Goal: Task Accomplishment & Management: Use online tool/utility

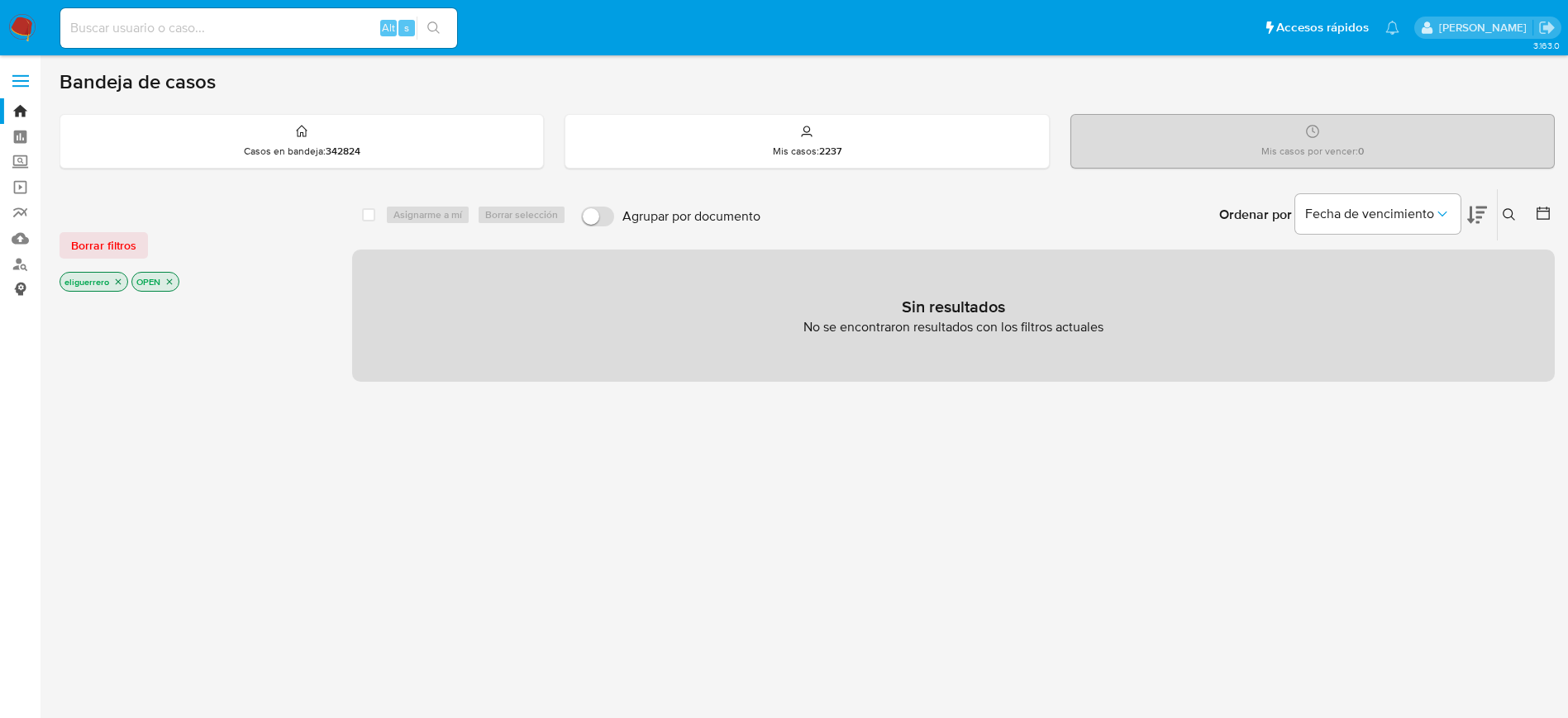
click at [24, 287] on link "Consolidado" at bounding box center [98, 289] width 197 height 25
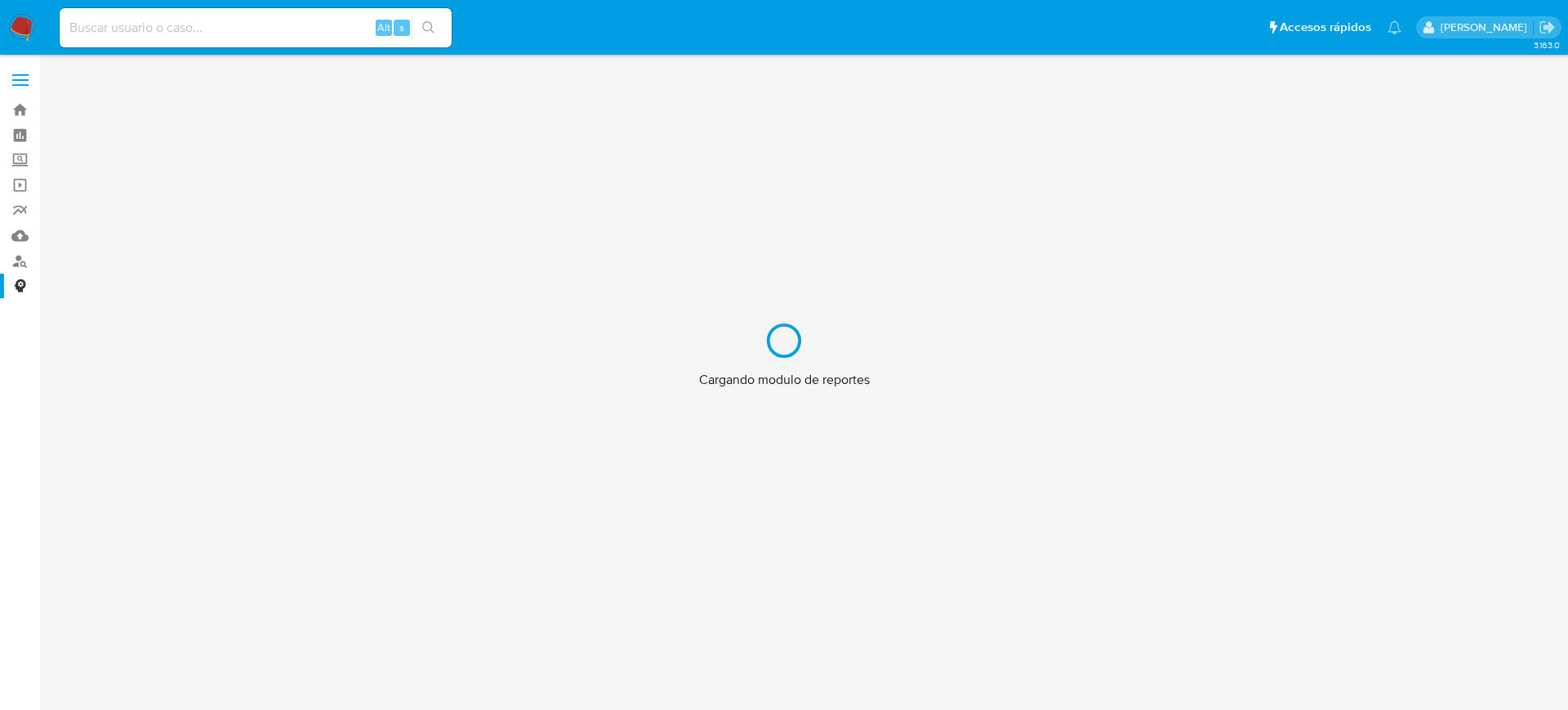
click at [17, 265] on div "Cargando modulo de reportes" at bounding box center [784, 355] width 1568 height 710
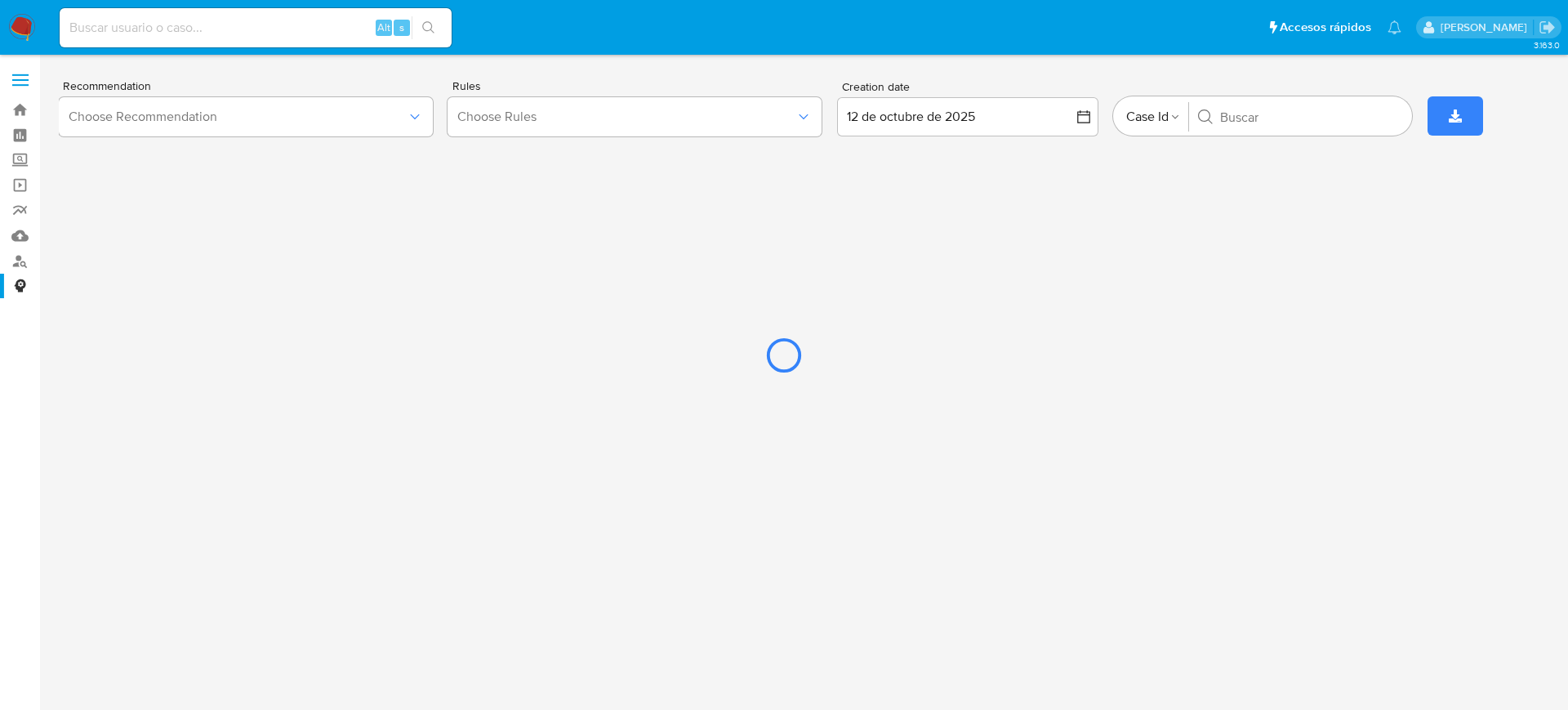
click at [13, 211] on div at bounding box center [784, 355] width 1568 height 710
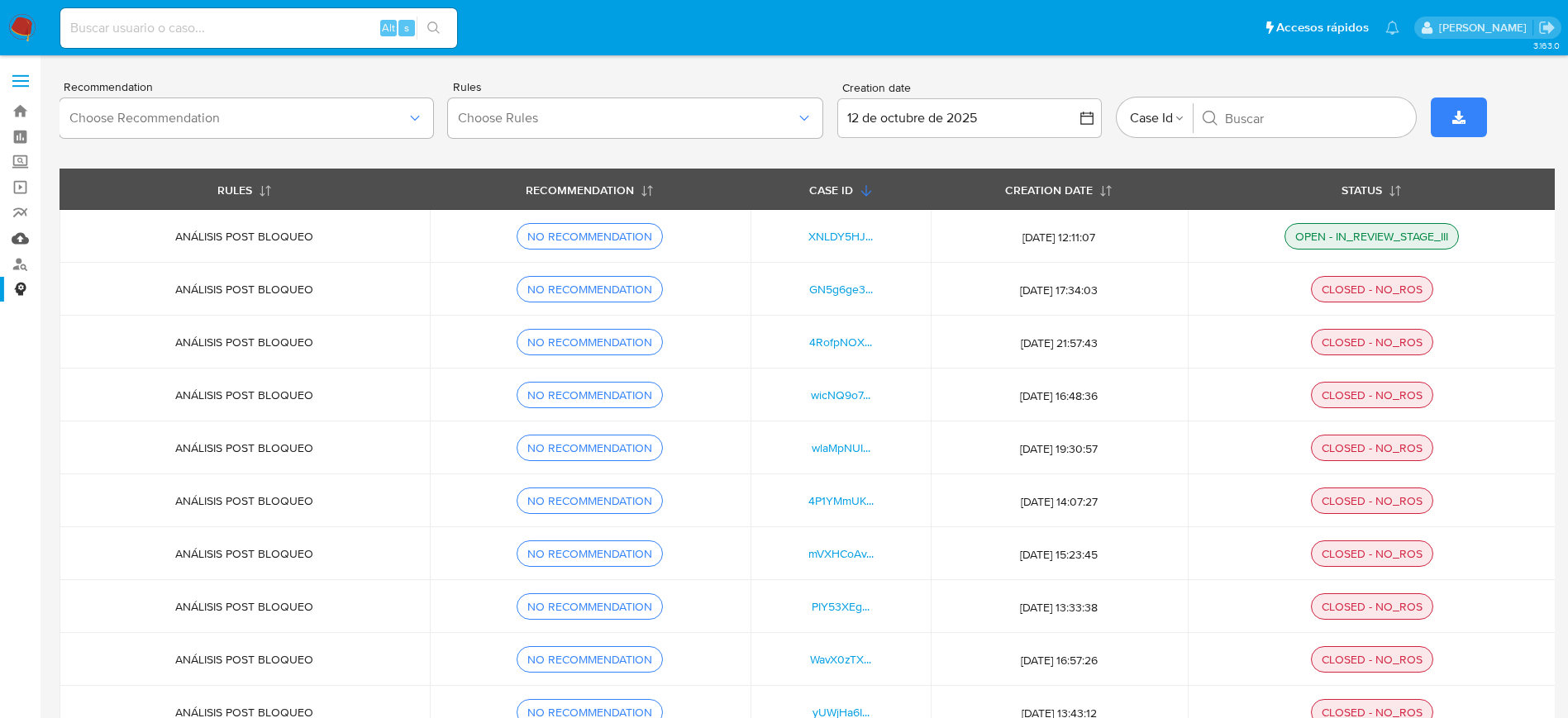
click at [17, 234] on link "Mulan" at bounding box center [98, 238] width 197 height 25
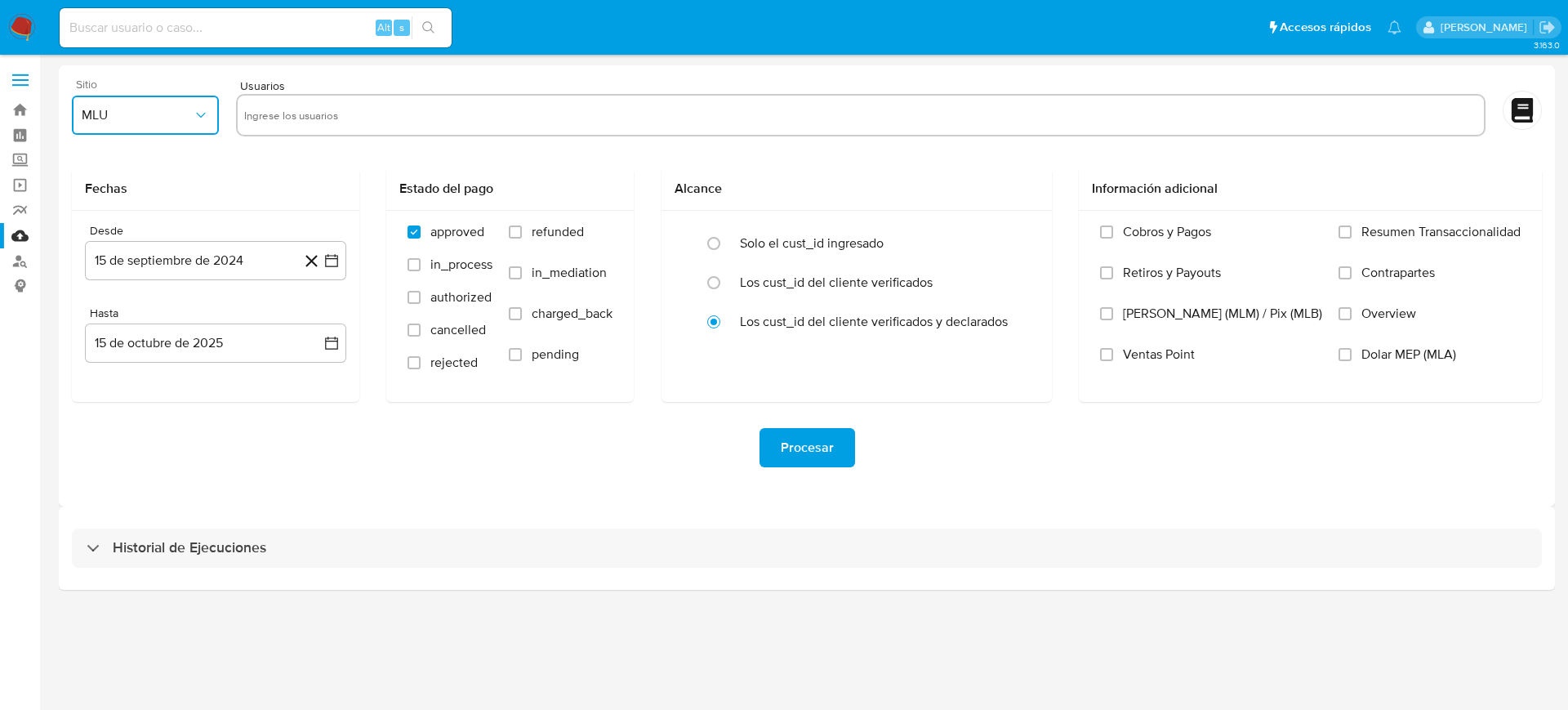
click at [141, 121] on span "MLU" at bounding box center [137, 115] width 111 height 16
click at [111, 166] on div "MLA" at bounding box center [140, 159] width 118 height 40
click at [372, 106] on input "text" at bounding box center [860, 114] width 1233 height 26
paste input "150045435"
type input "150045435"
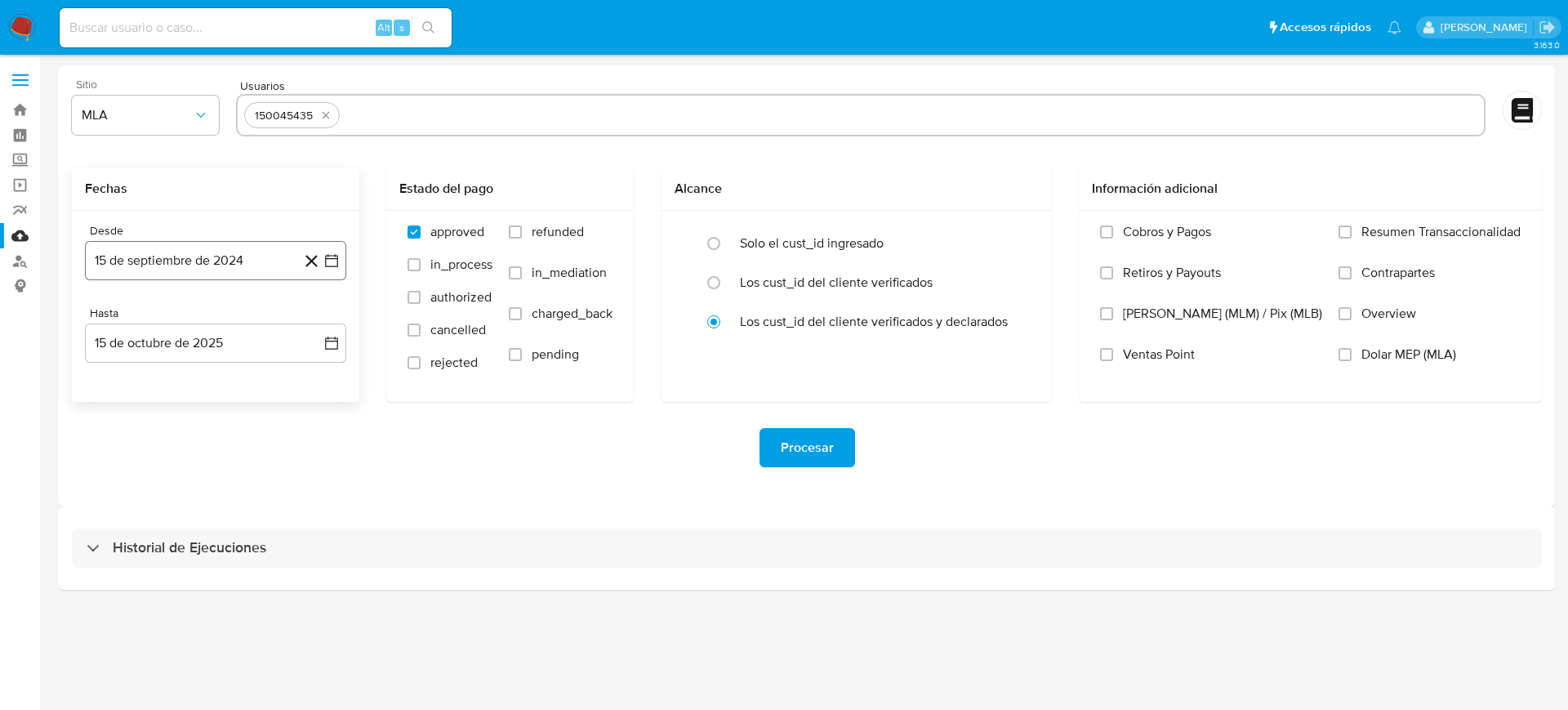
click at [329, 254] on icon "button" at bounding box center [331, 261] width 16 height 16
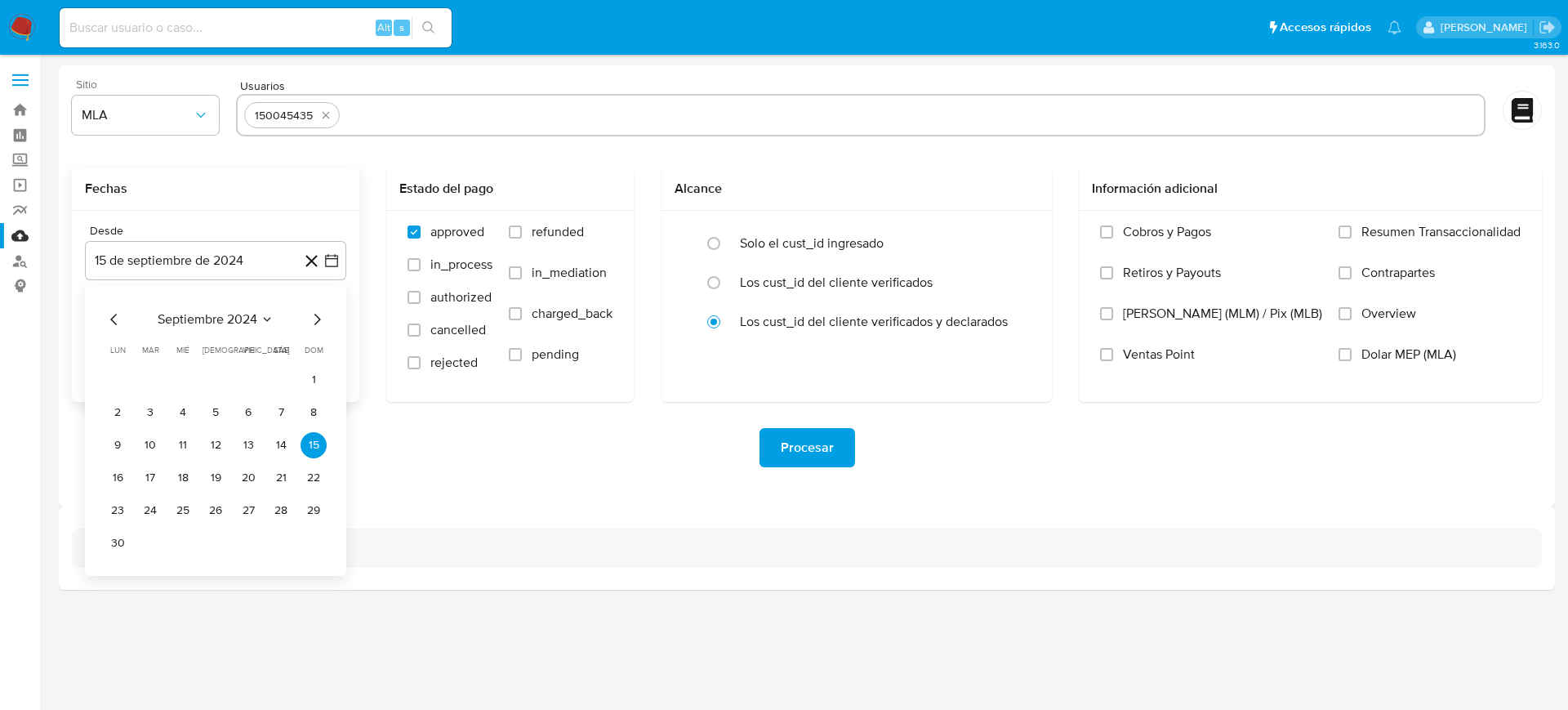
click at [253, 319] on span "septiembre 2024" at bounding box center [207, 319] width 100 height 16
click at [147, 388] on button "ene" at bounding box center [143, 379] width 46 height 26
click at [318, 320] on icon "Mes siguiente" at bounding box center [318, 319] width 6 height 12
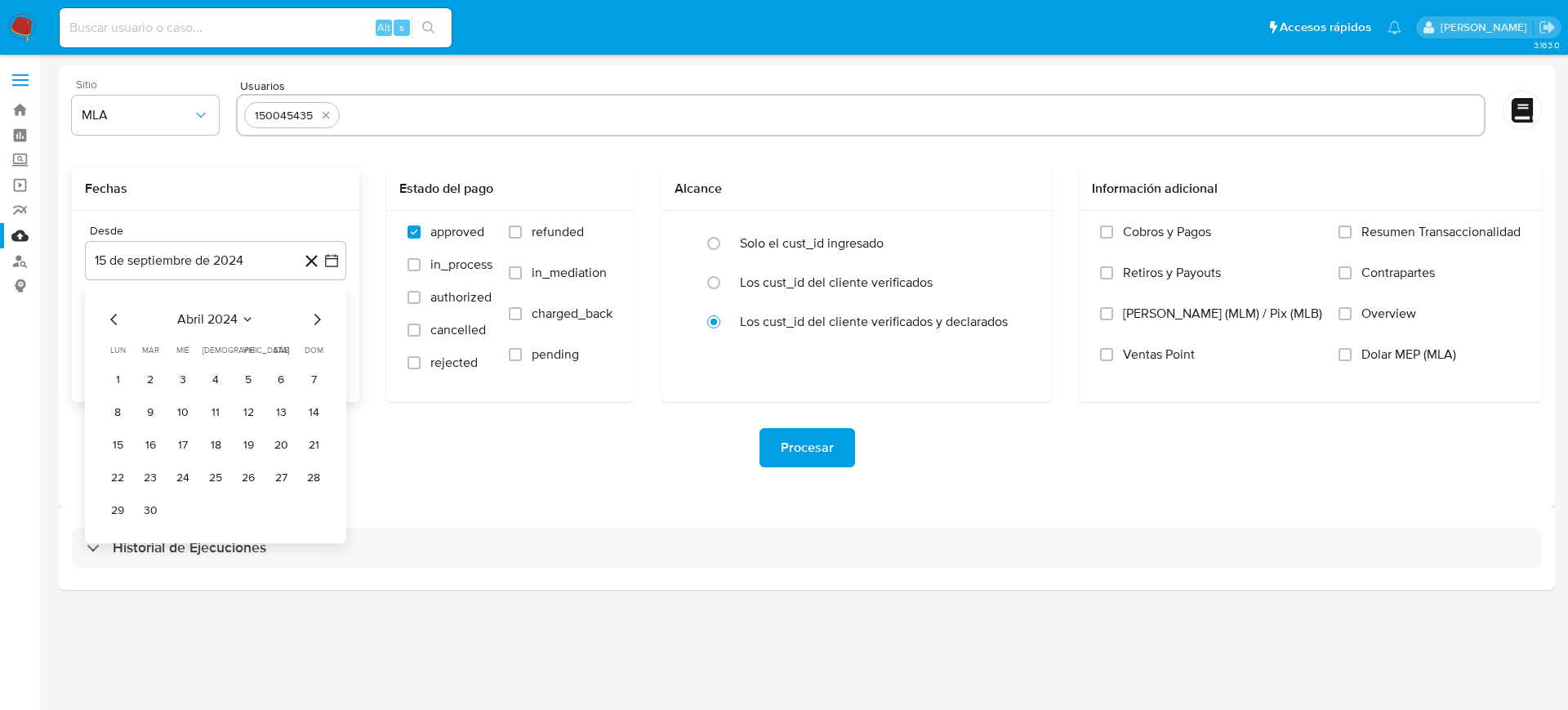
click at [318, 320] on icon "Mes siguiente" at bounding box center [318, 319] width 6 height 12
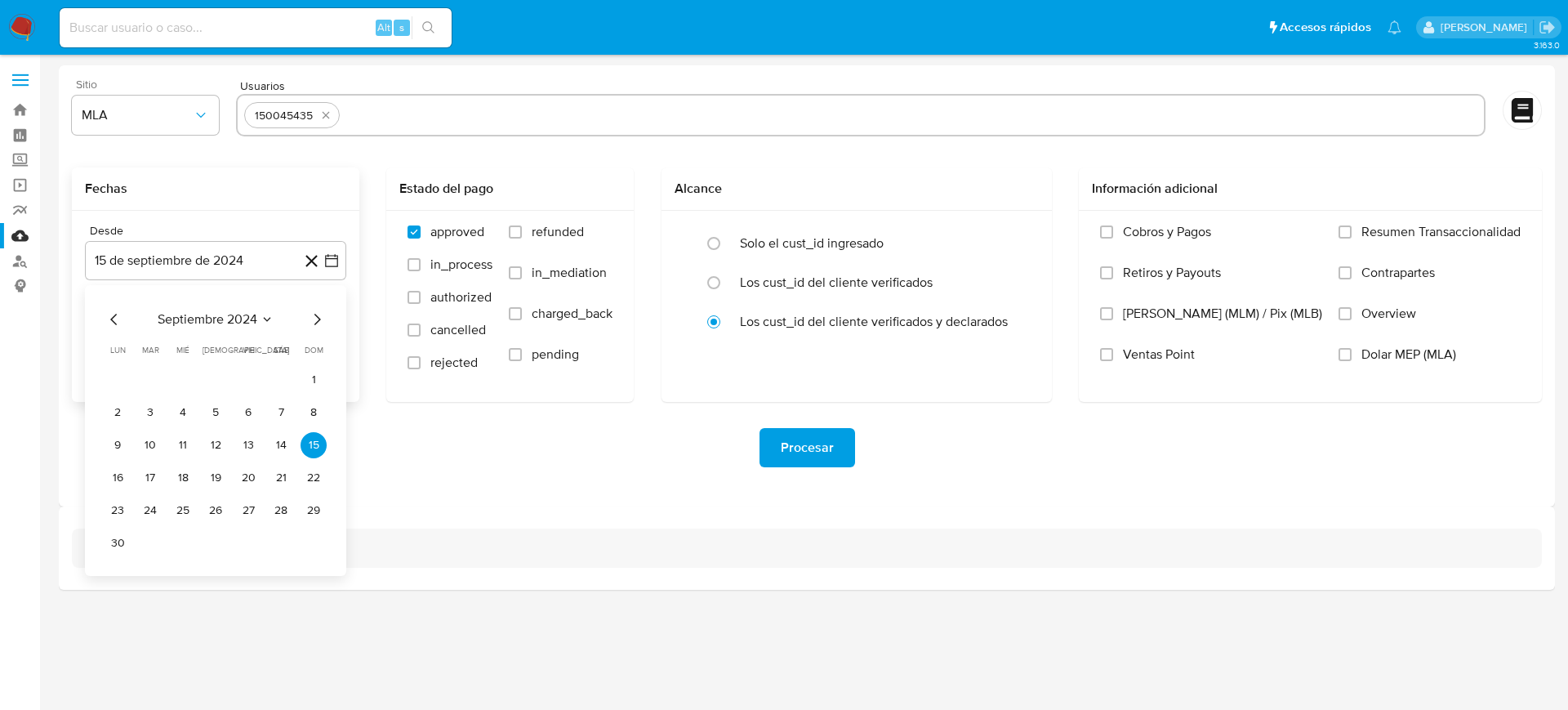
click at [318, 320] on icon "Mes siguiente" at bounding box center [317, 319] width 20 height 20
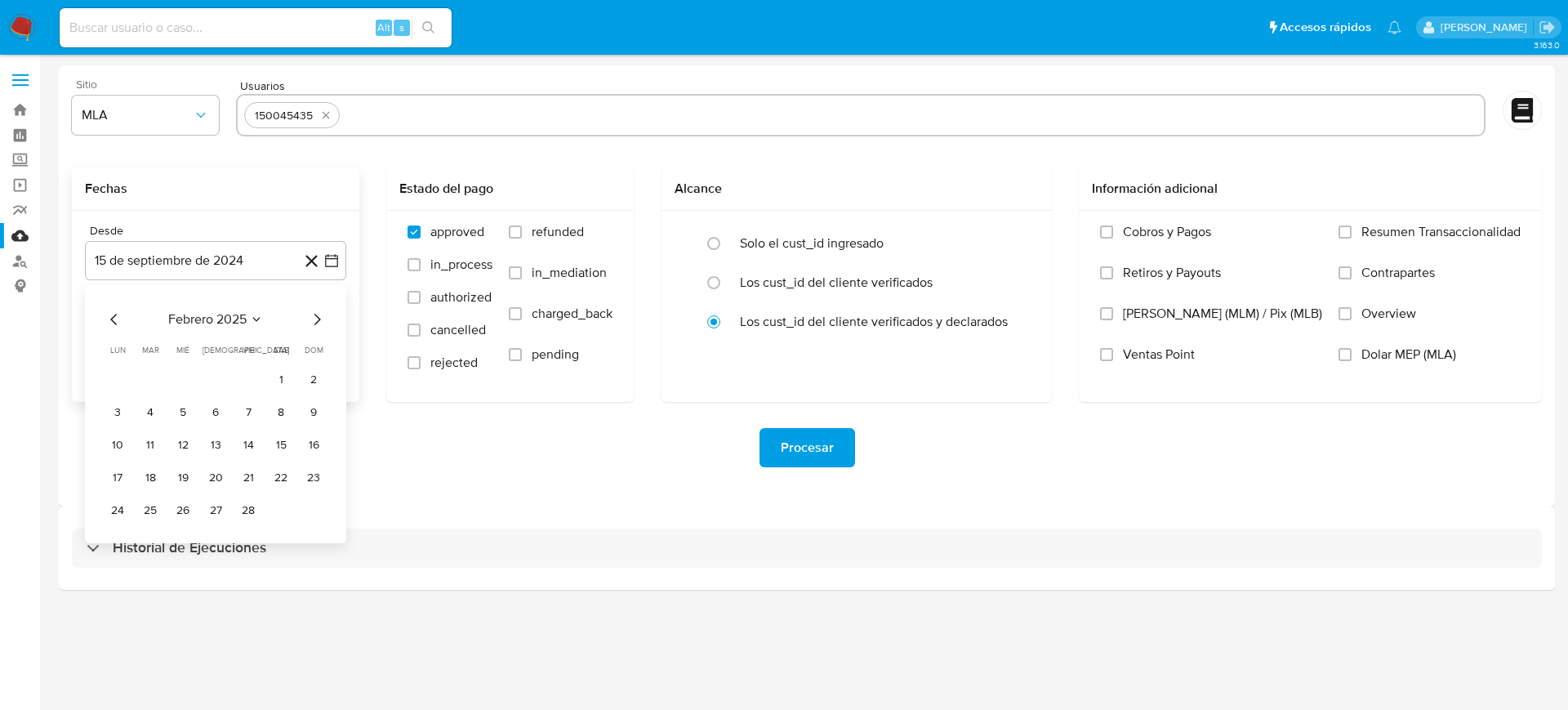
click at [112, 328] on icon "Mes anterior" at bounding box center [114, 319] width 20 height 20
click at [238, 322] on span "enero 2025" at bounding box center [207, 319] width 67 height 16
click at [288, 421] on span "jun" at bounding box center [284, 425] width 19 height 13
click at [234, 318] on span "junio 2025" at bounding box center [207, 319] width 66 height 16
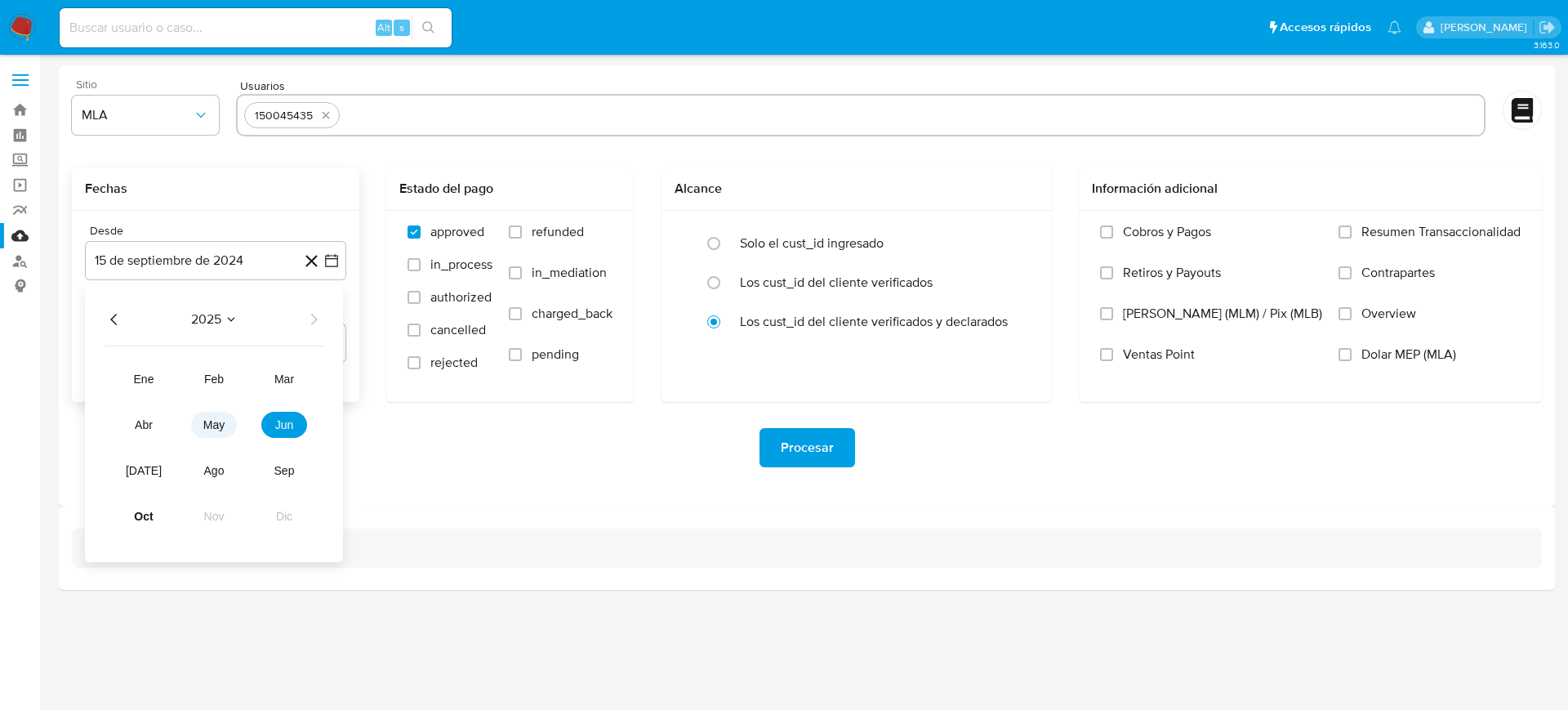
click at [219, 431] on button "may" at bounding box center [213, 425] width 46 height 26
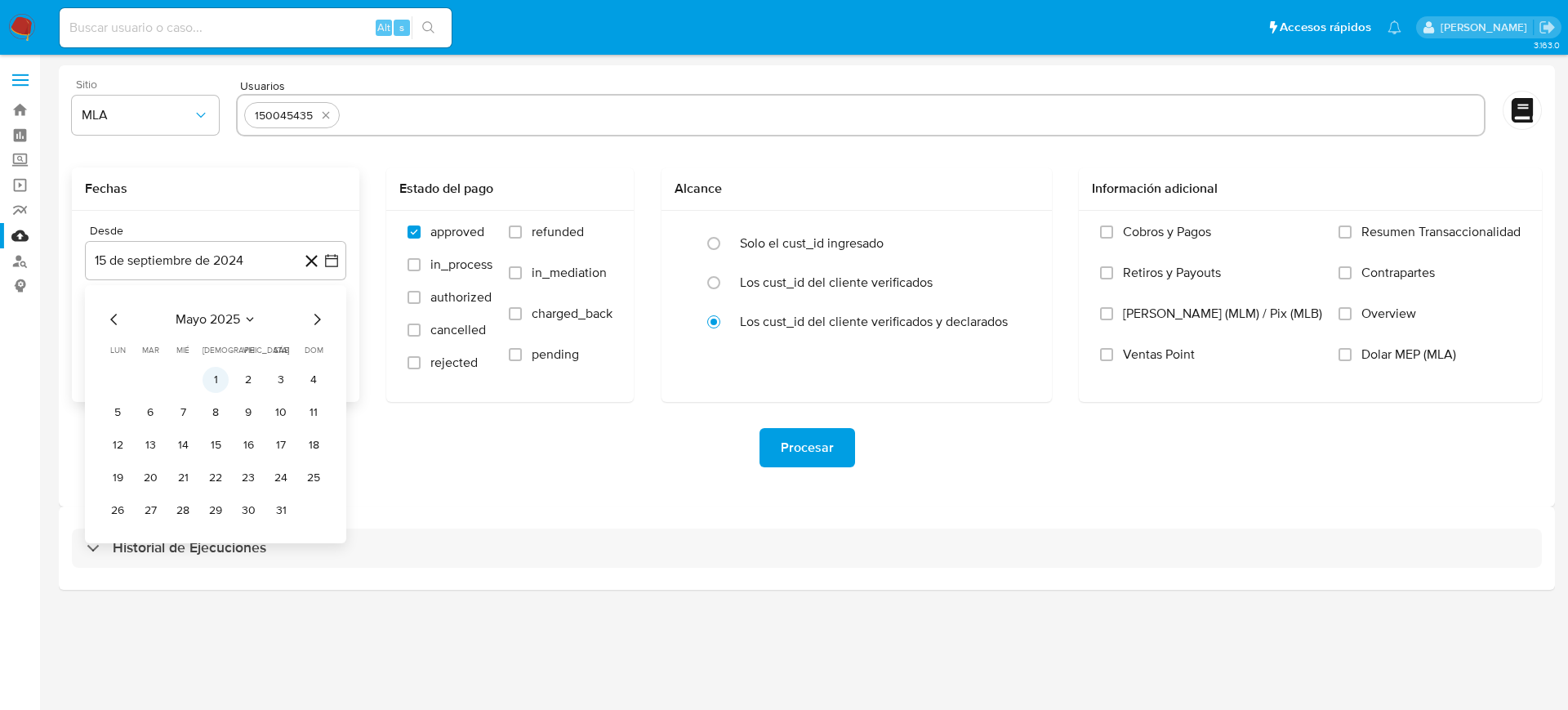
click at [221, 373] on button "1" at bounding box center [215, 380] width 26 height 26
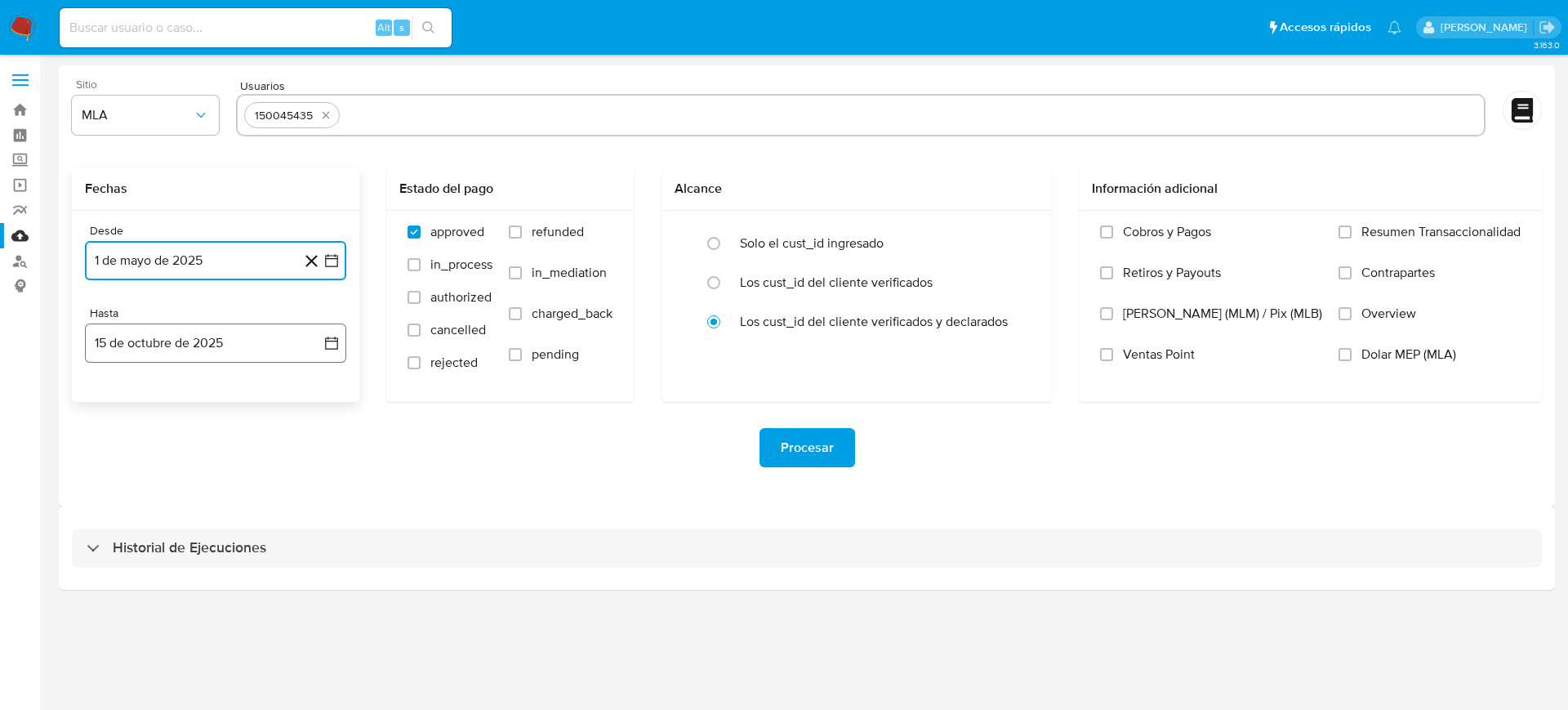
click at [332, 337] on icon "button" at bounding box center [331, 343] width 16 height 16
click at [111, 401] on icon "Mes anterior" at bounding box center [113, 401] width 6 height 12
click at [210, 589] on button "31" at bounding box center [215, 593] width 26 height 26
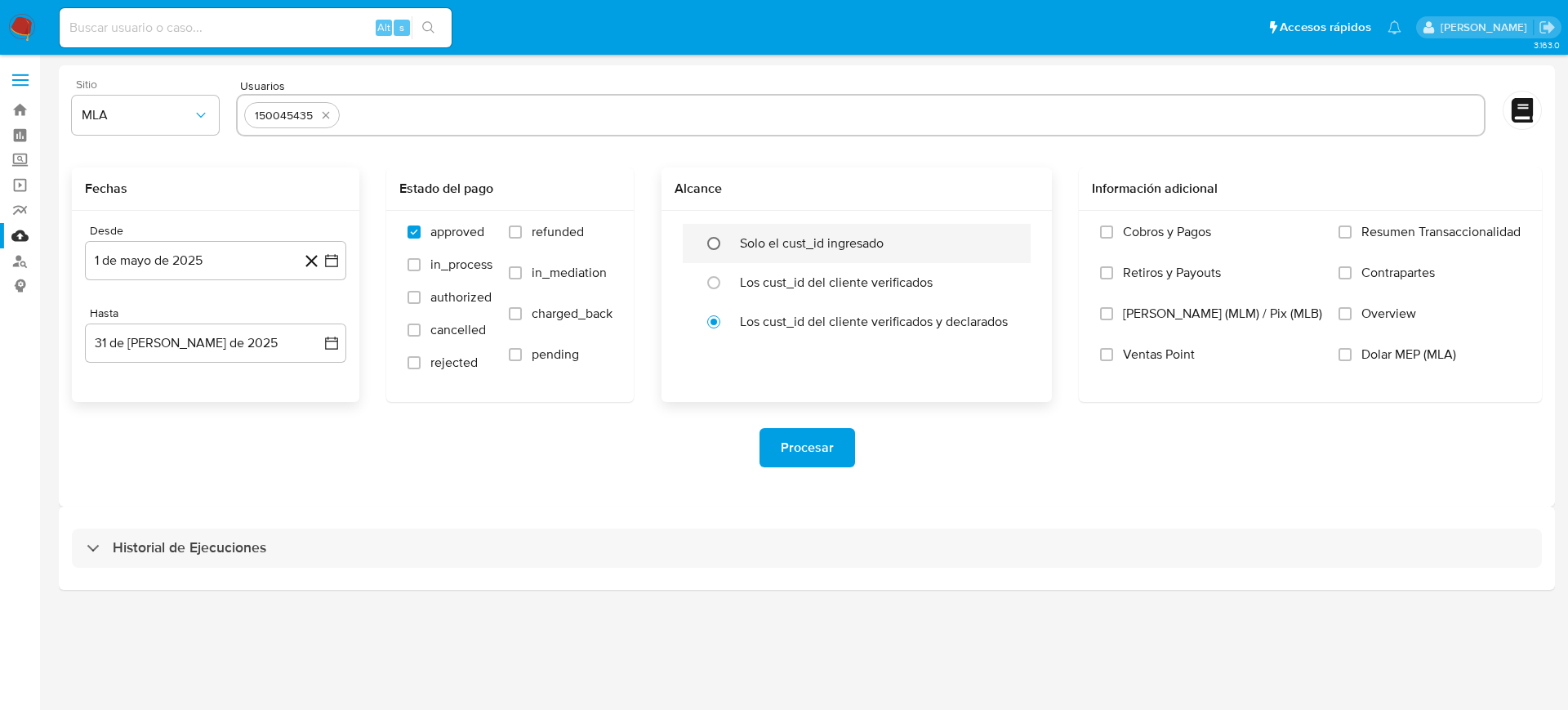
click at [727, 242] on input "radio" at bounding box center [713, 243] width 26 height 26
radio input "true"
click at [1113, 274] on input "Retiros y Payouts" at bounding box center [1107, 273] width 13 height 13
click at [1113, 229] on input "Cobros y Pagos" at bounding box center [1107, 232] width 13 height 13
click at [1350, 271] on input "Contrapartes" at bounding box center [1345, 273] width 13 height 13
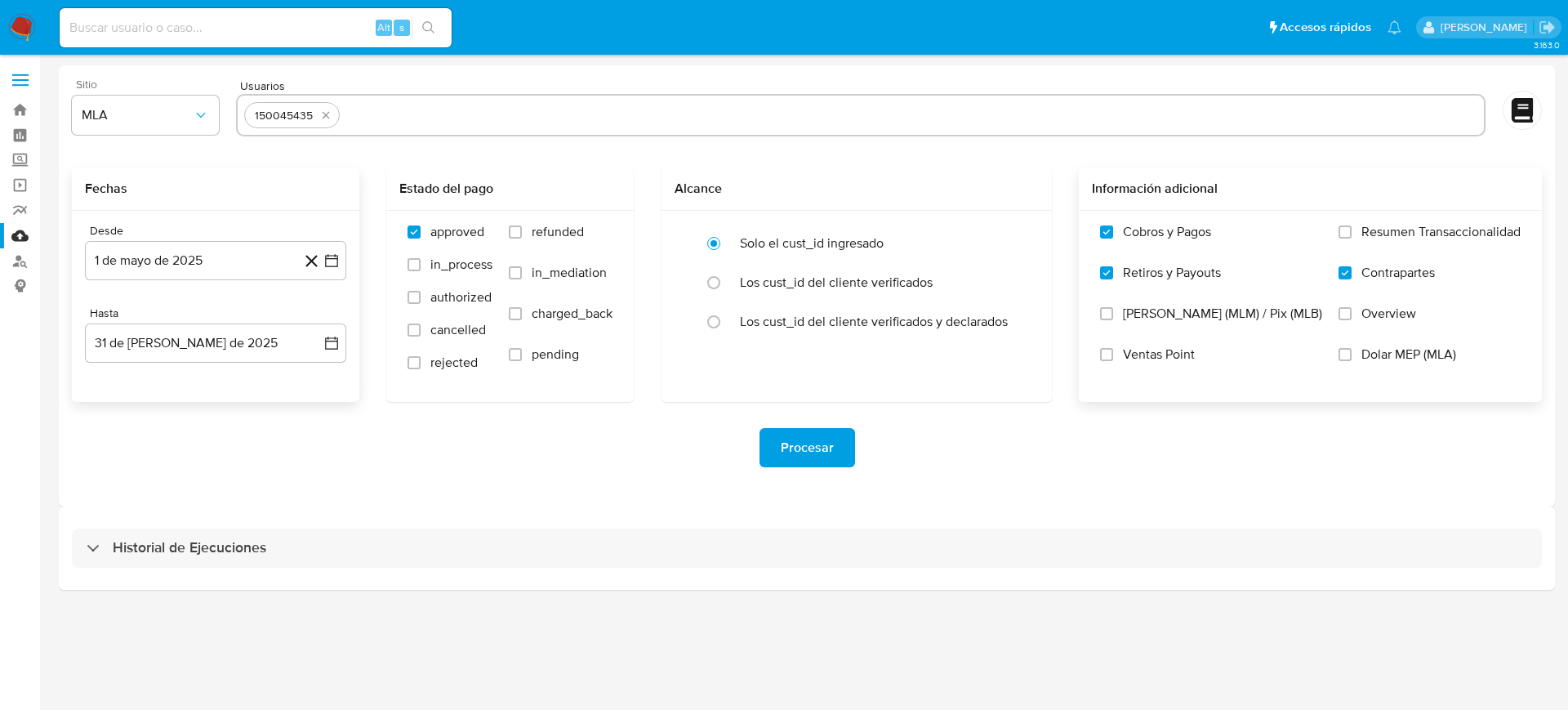
click at [811, 441] on span "Procesar" at bounding box center [807, 447] width 53 height 36
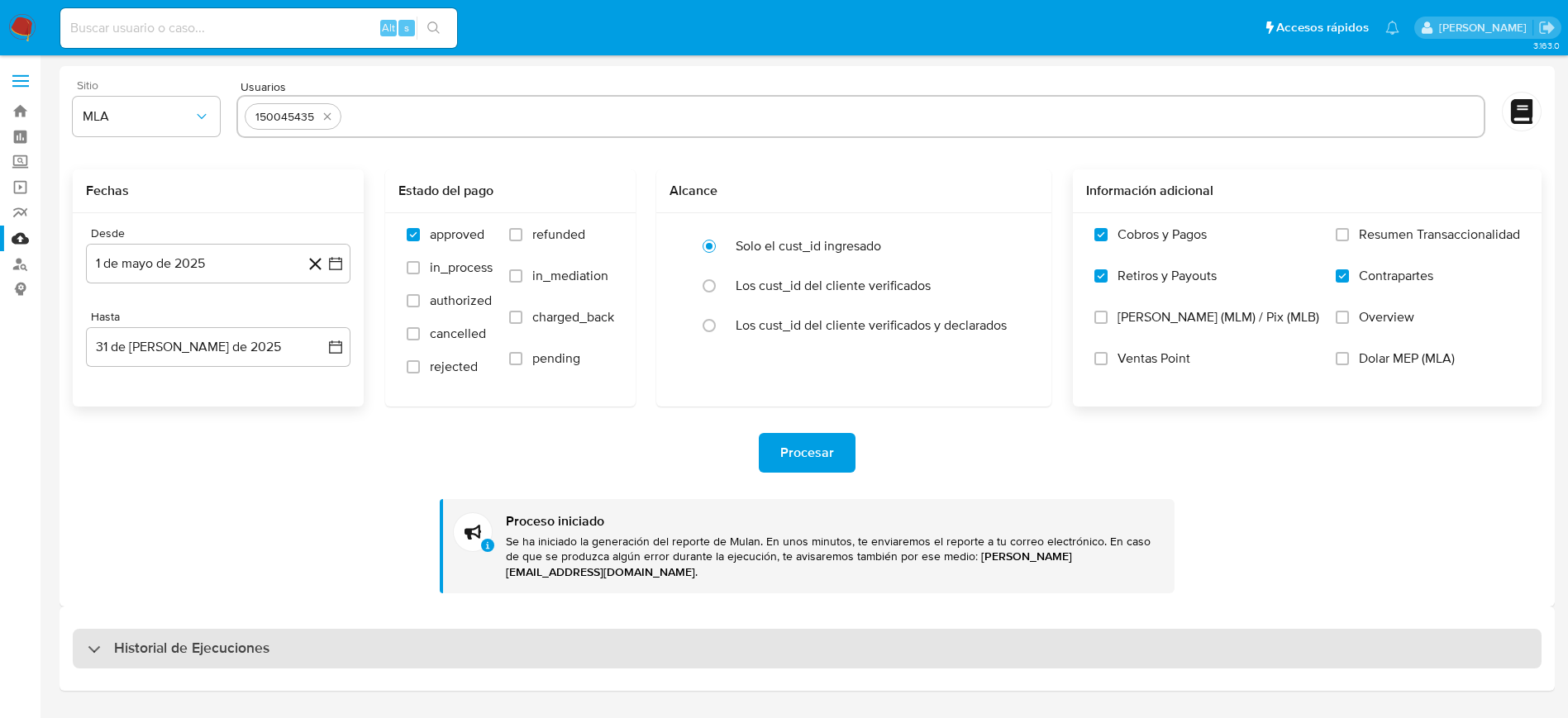
click at [590, 633] on div "Historial de Ejecuciones" at bounding box center [807, 649] width 1469 height 40
select select "10"
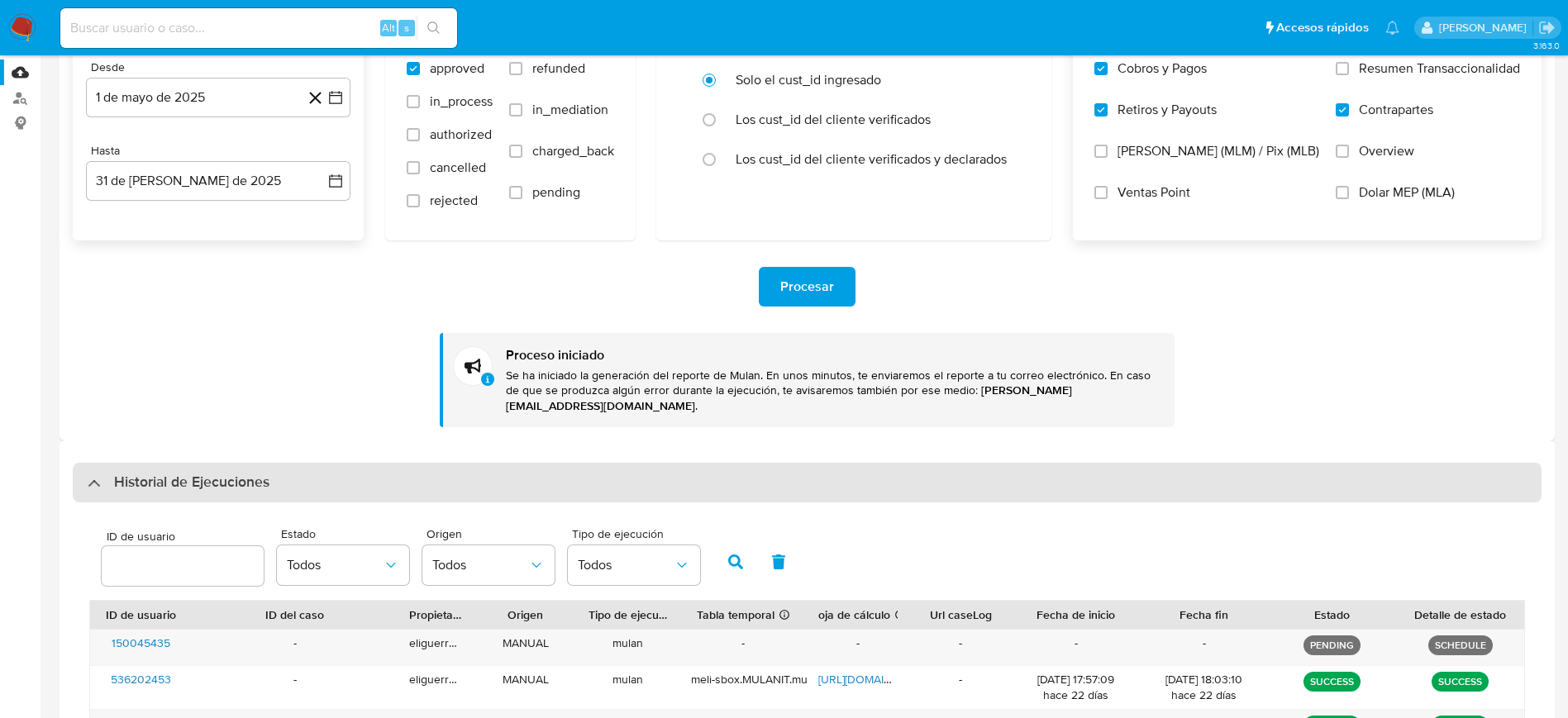
scroll to position [248, 0]
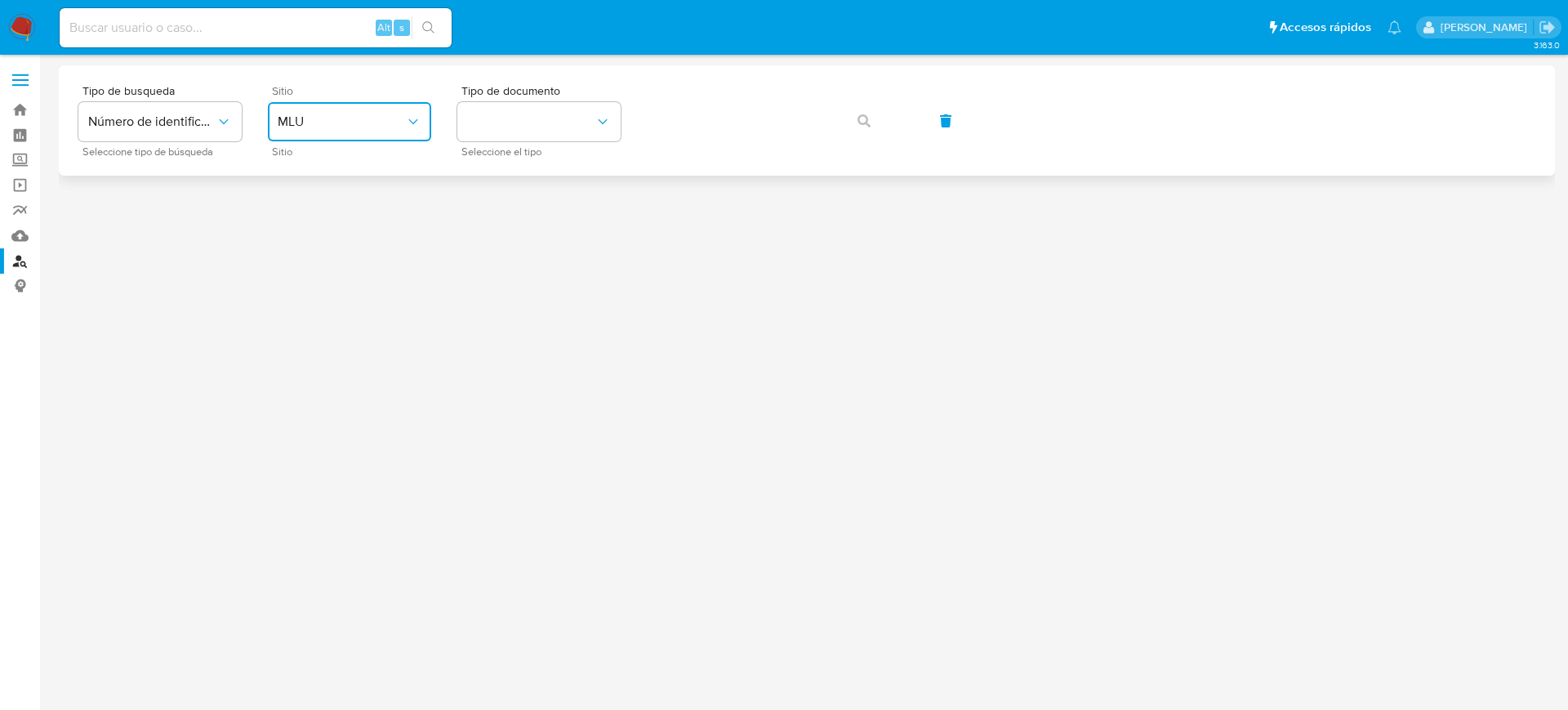
click at [418, 124] on icon "site_id" at bounding box center [413, 121] width 16 height 16
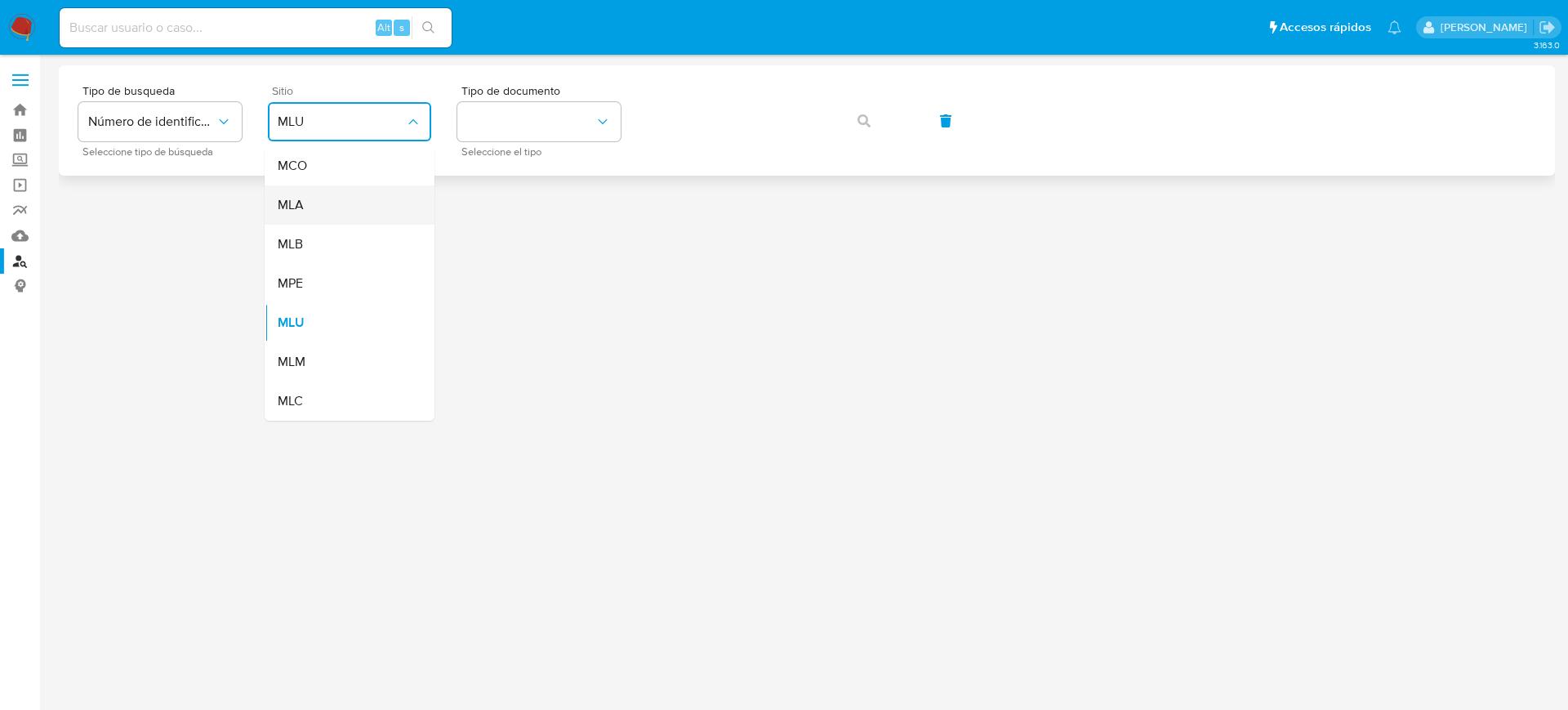
click at [403, 192] on div "MLA" at bounding box center [345, 205] width 134 height 40
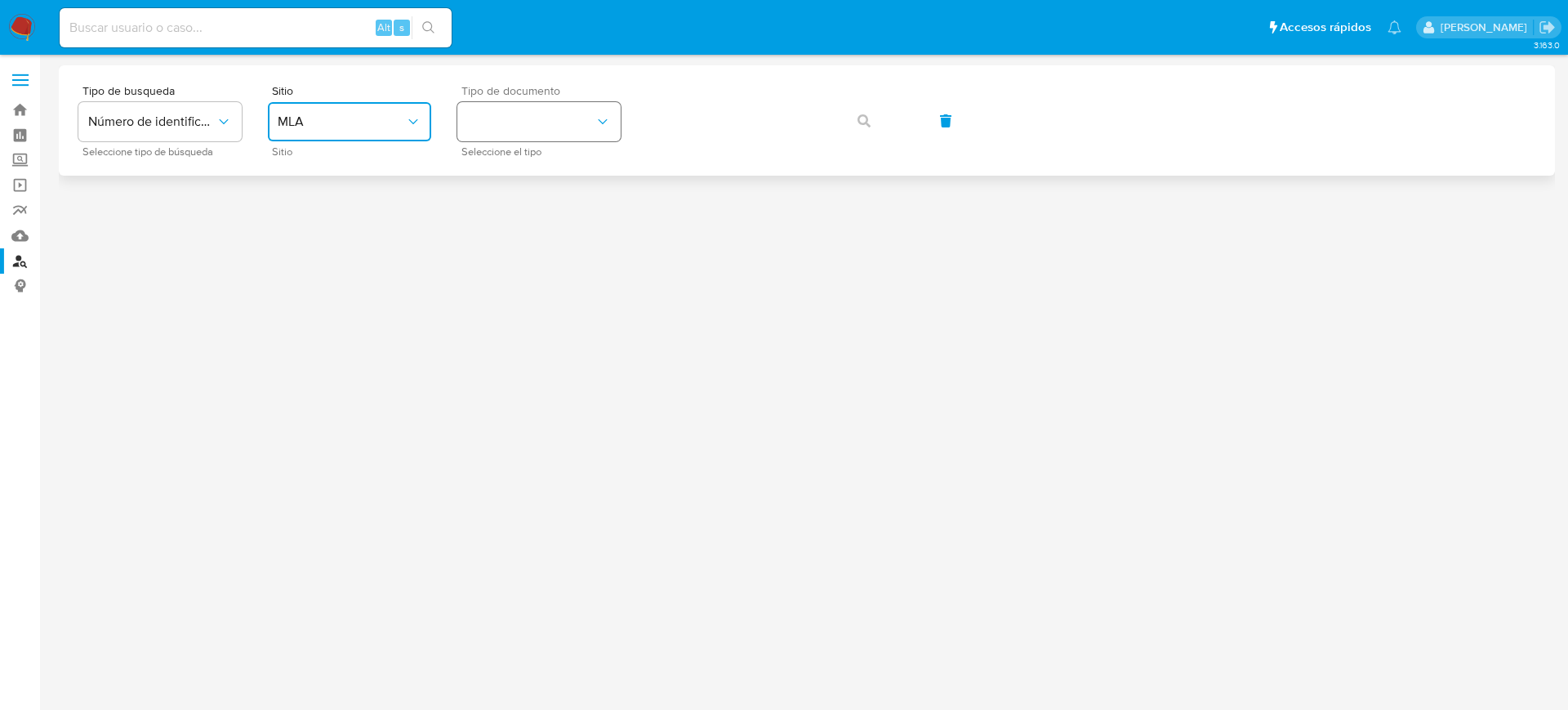
click at [529, 126] on button "identificationType" at bounding box center [539, 121] width 164 height 40
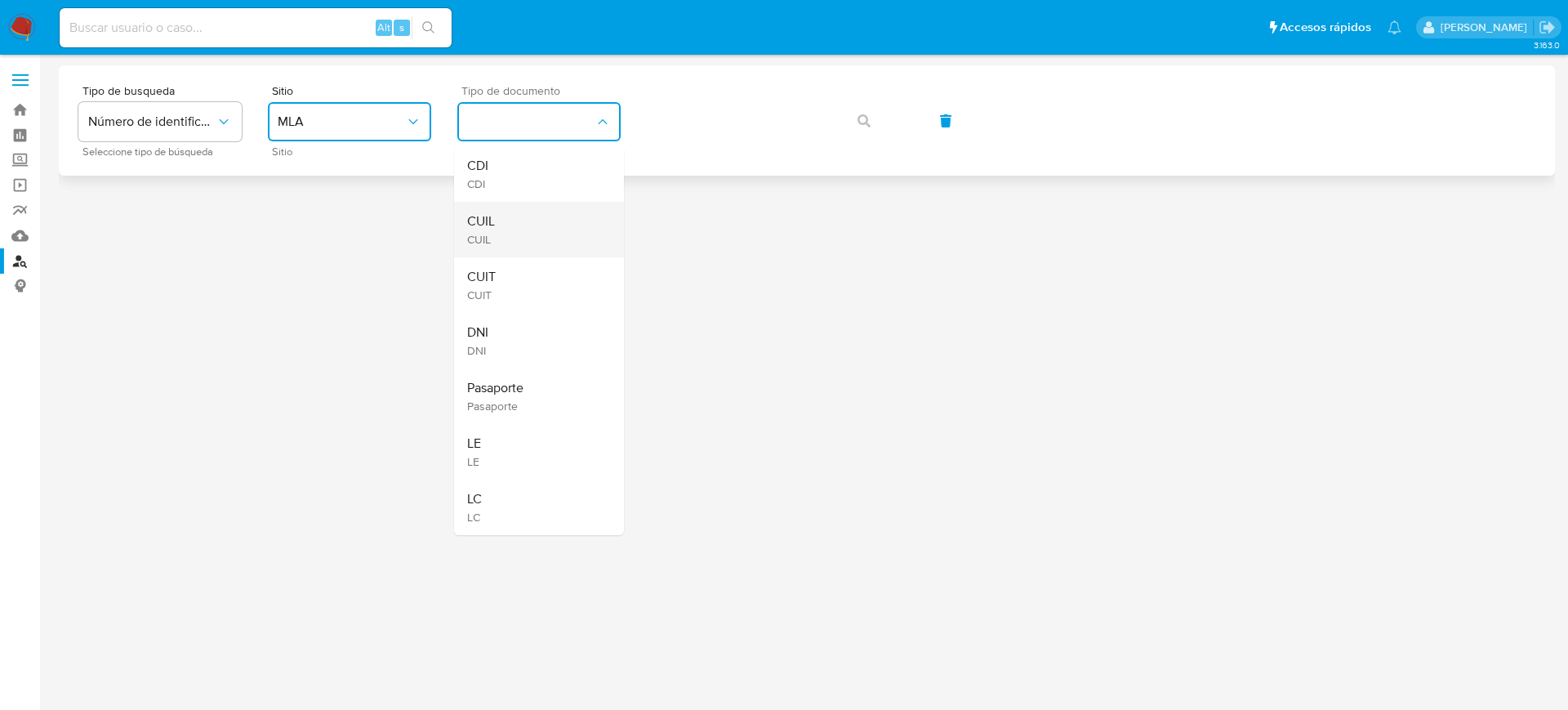
click at [536, 215] on div "CUIL CUIL" at bounding box center [533, 229] width 134 height 56
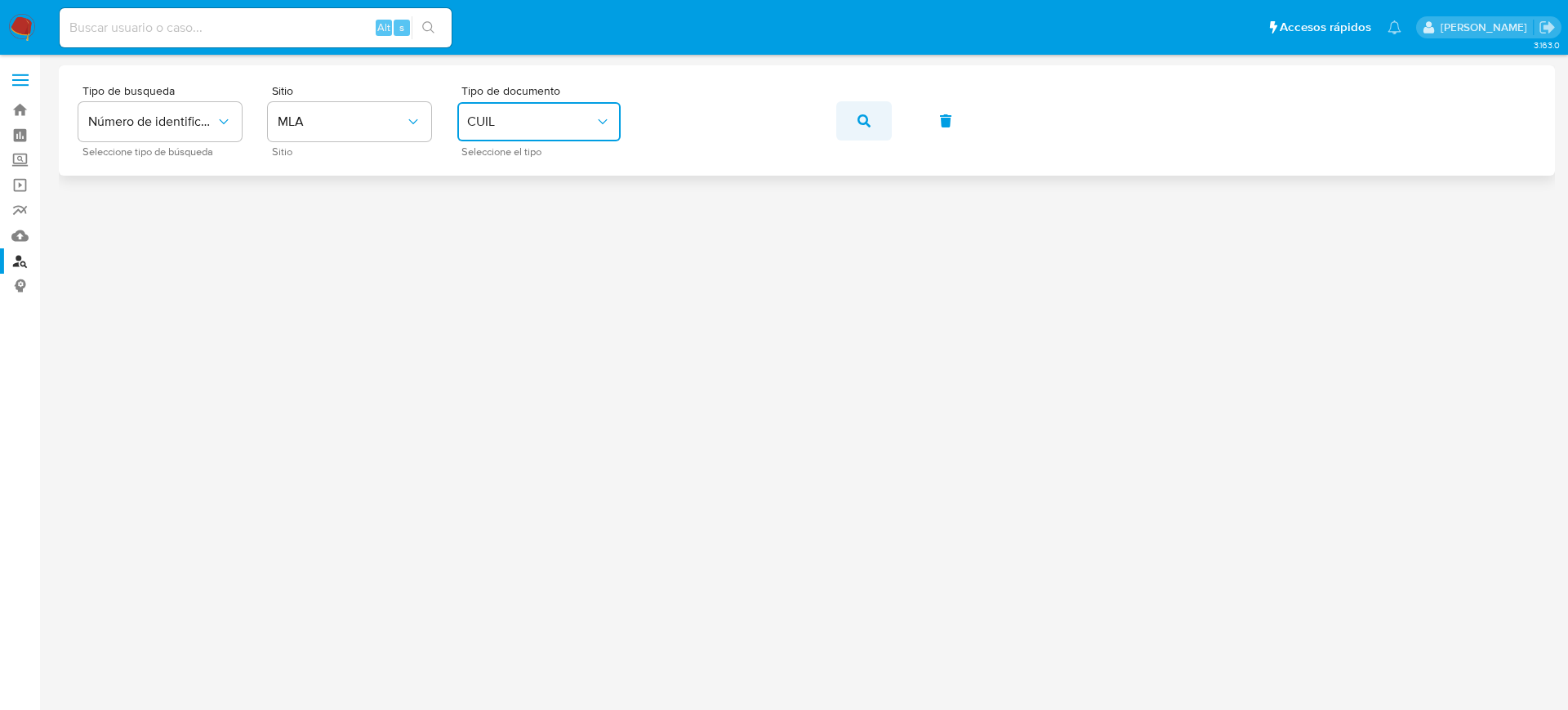
click at [854, 126] on button "button" at bounding box center [865, 121] width 56 height 40
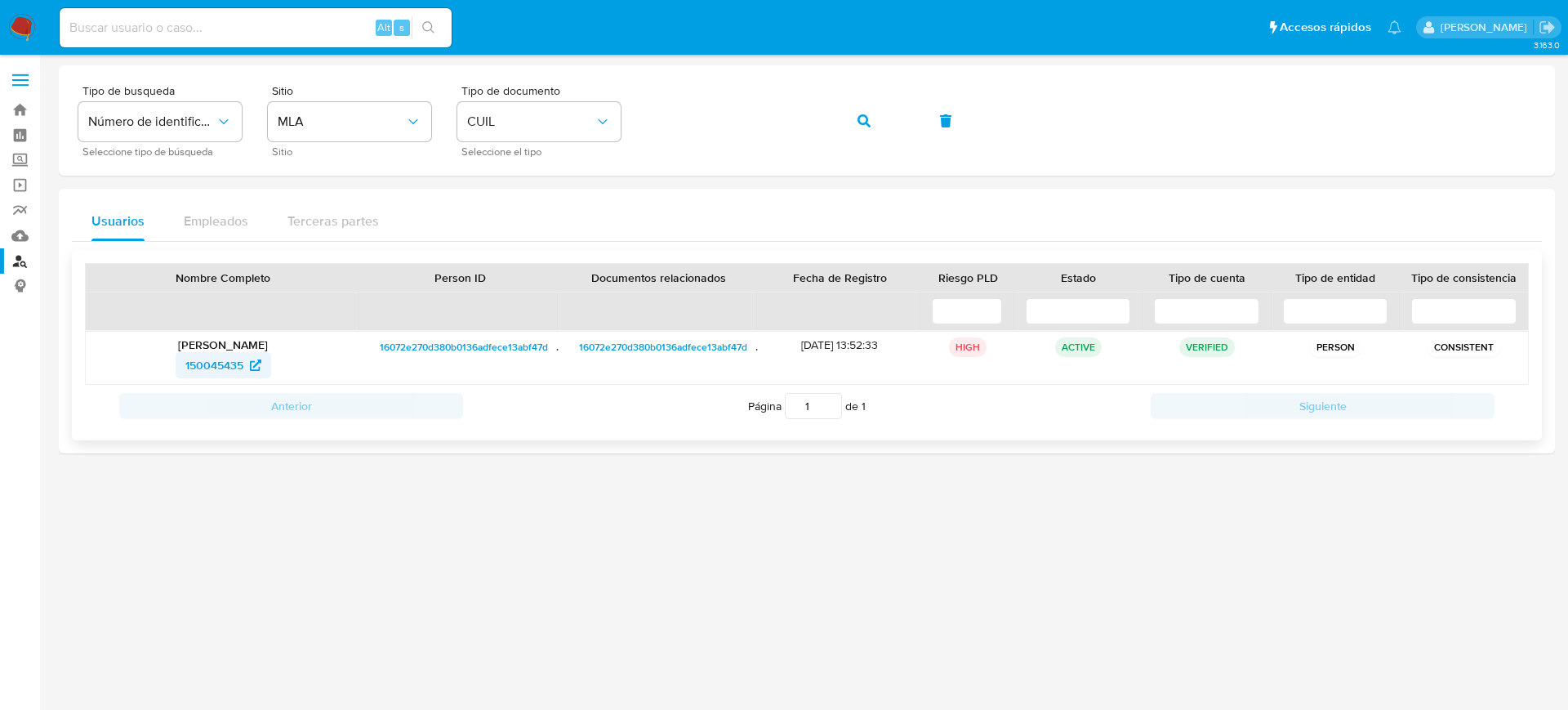
click at [234, 364] on span "150045435" at bounding box center [214, 364] width 58 height 26
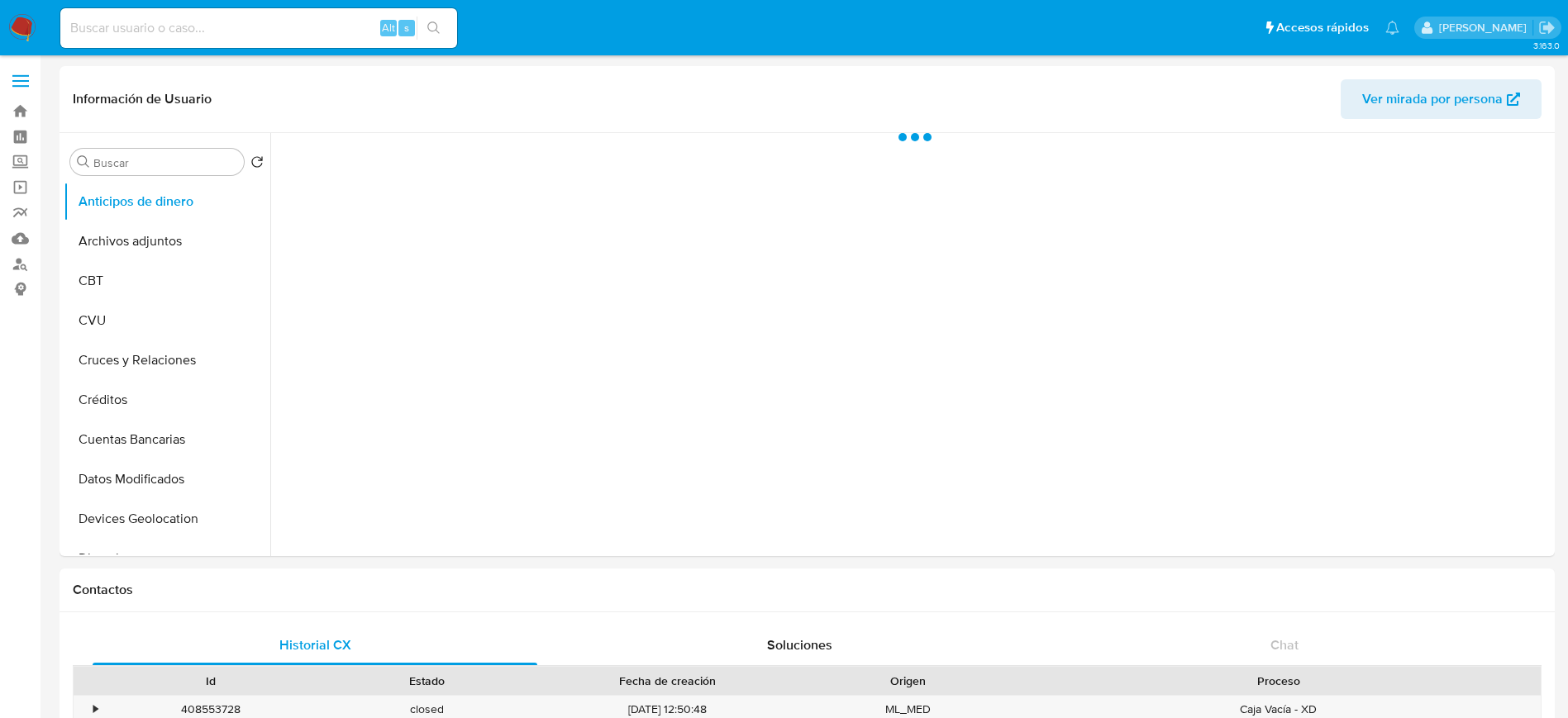
select select "10"
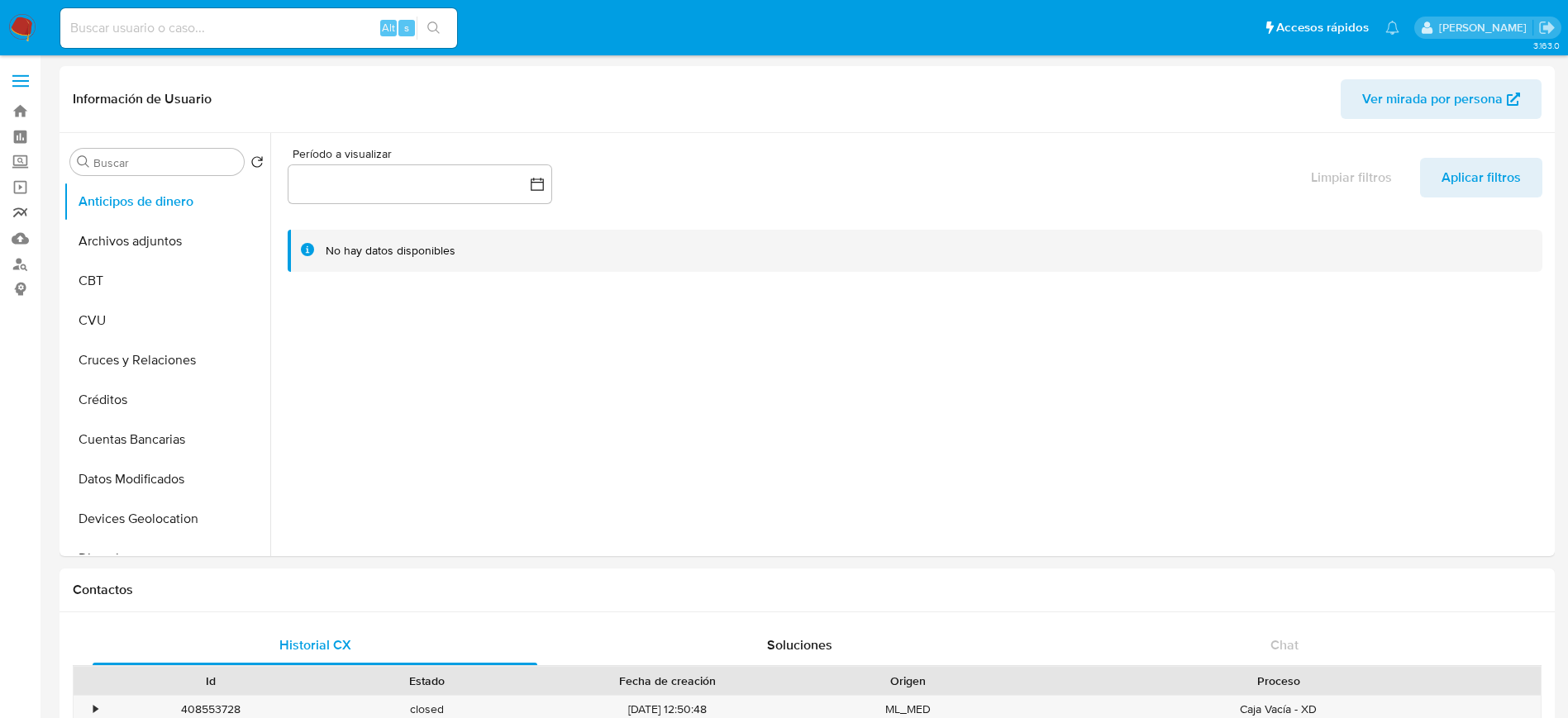
click at [19, 215] on link "Reportes" at bounding box center [98, 213] width 197 height 25
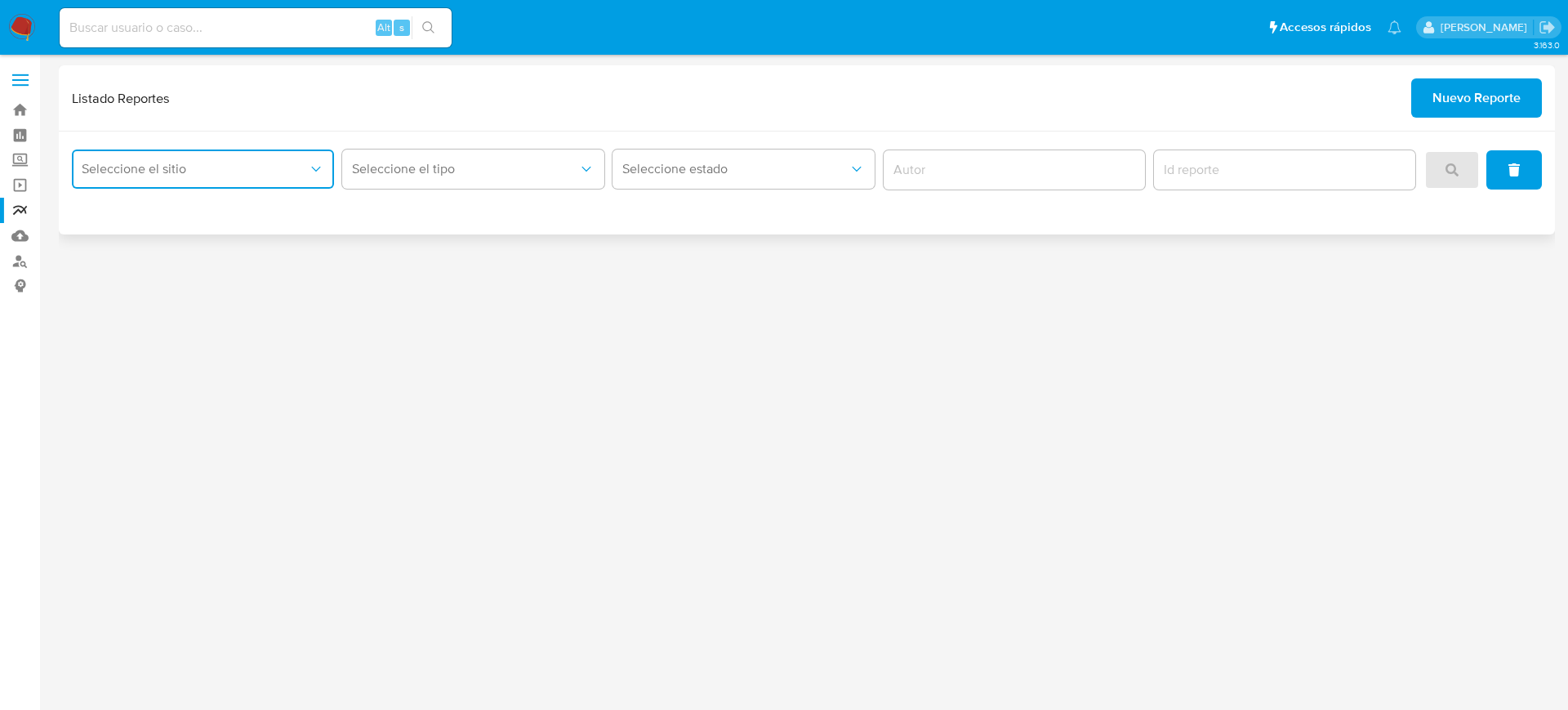
click at [258, 178] on button "Seleccione el sitio" at bounding box center [202, 169] width 262 height 40
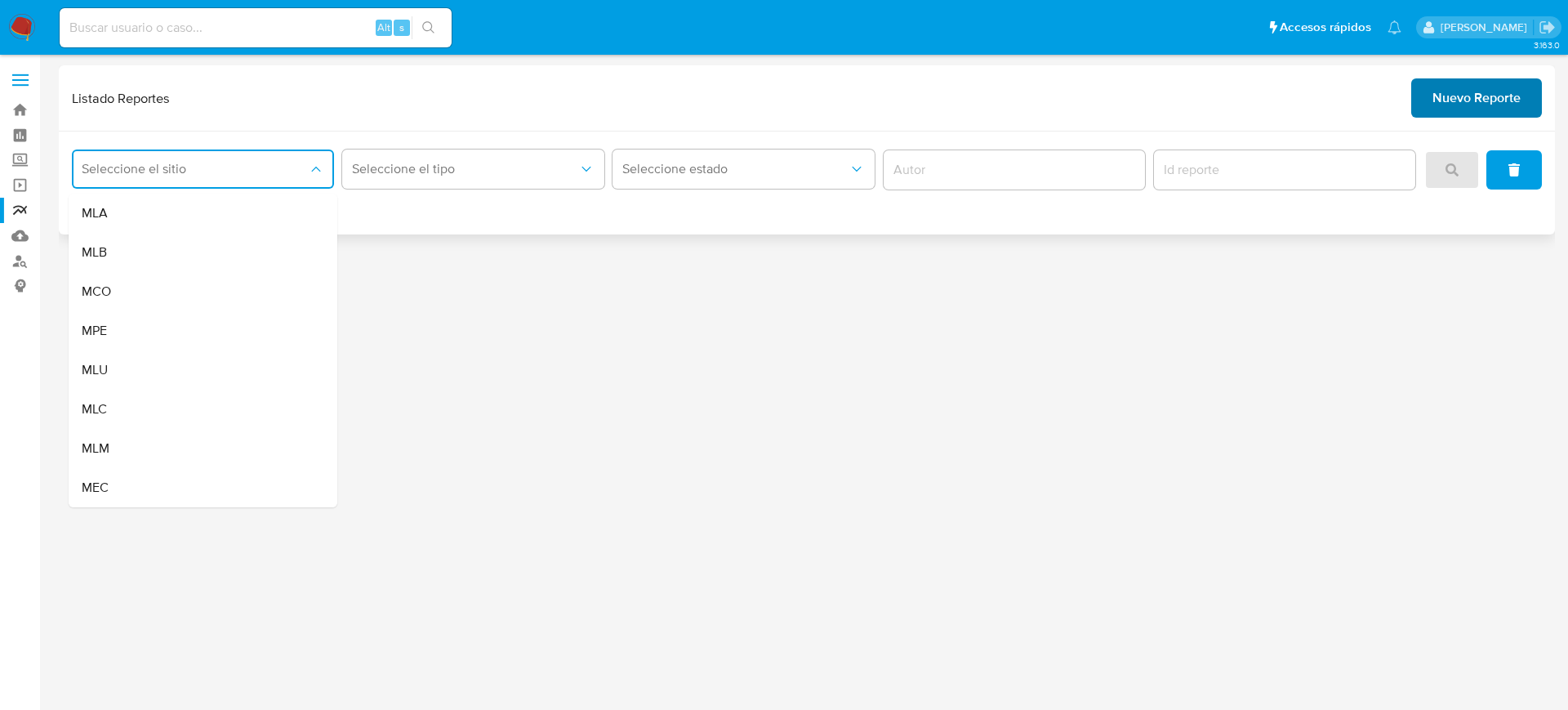
click at [1450, 107] on span "Nuevo Reporte" at bounding box center [1476, 98] width 88 height 36
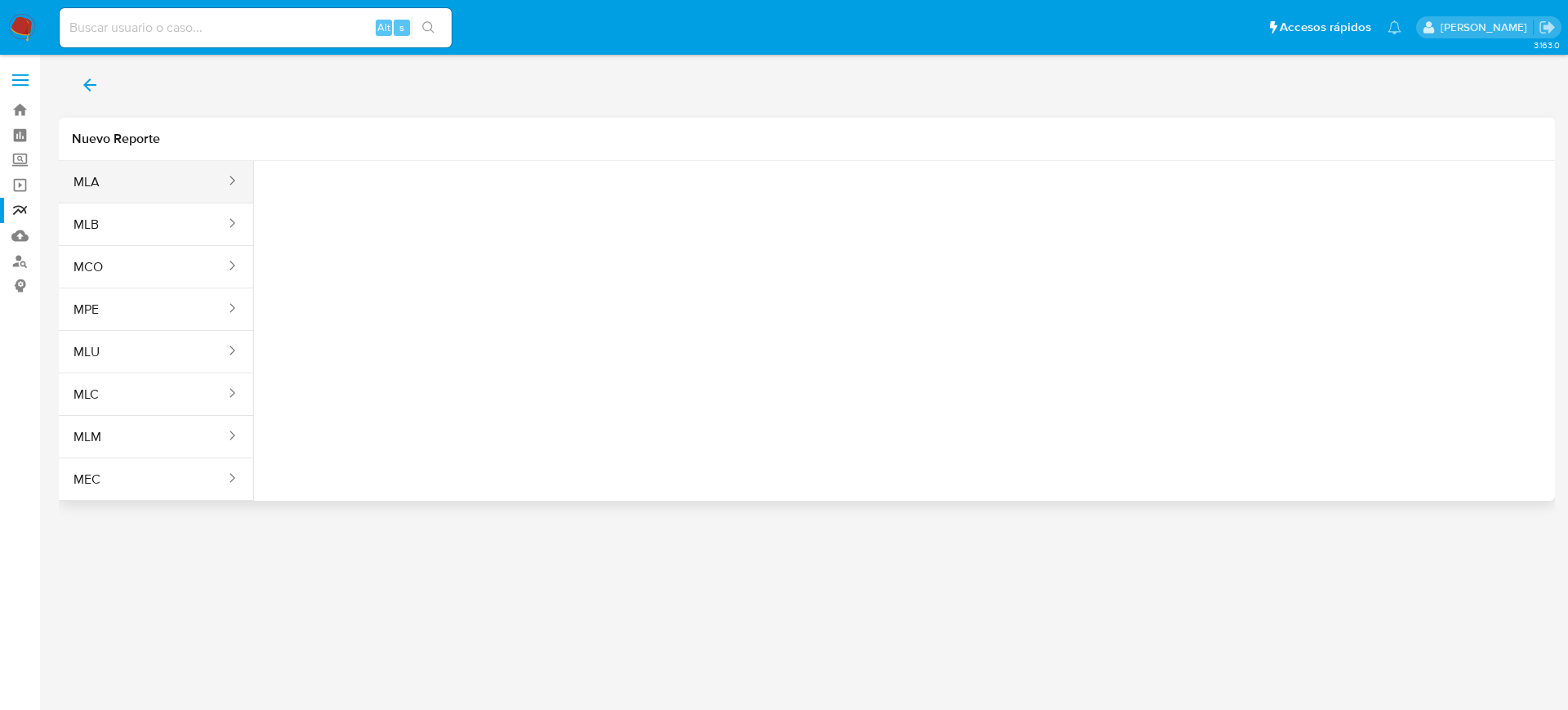
click at [185, 182] on button "MLA" at bounding box center [142, 183] width 168 height 40
click at [402, 201] on span "Seleccione una opcion" at bounding box center [349, 204] width 144 height 16
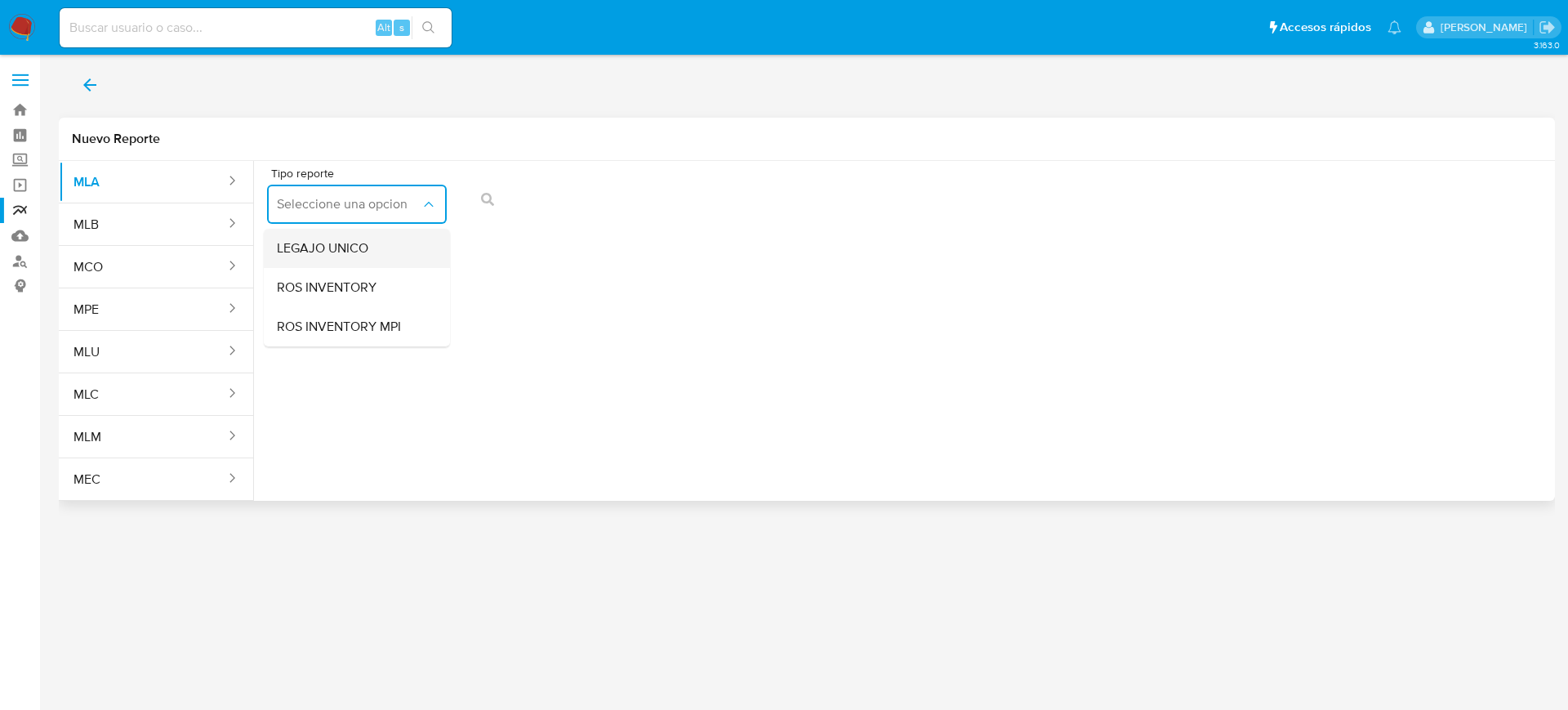
click at [392, 235] on div "LEGAJO UNICO" at bounding box center [352, 248] width 150 height 40
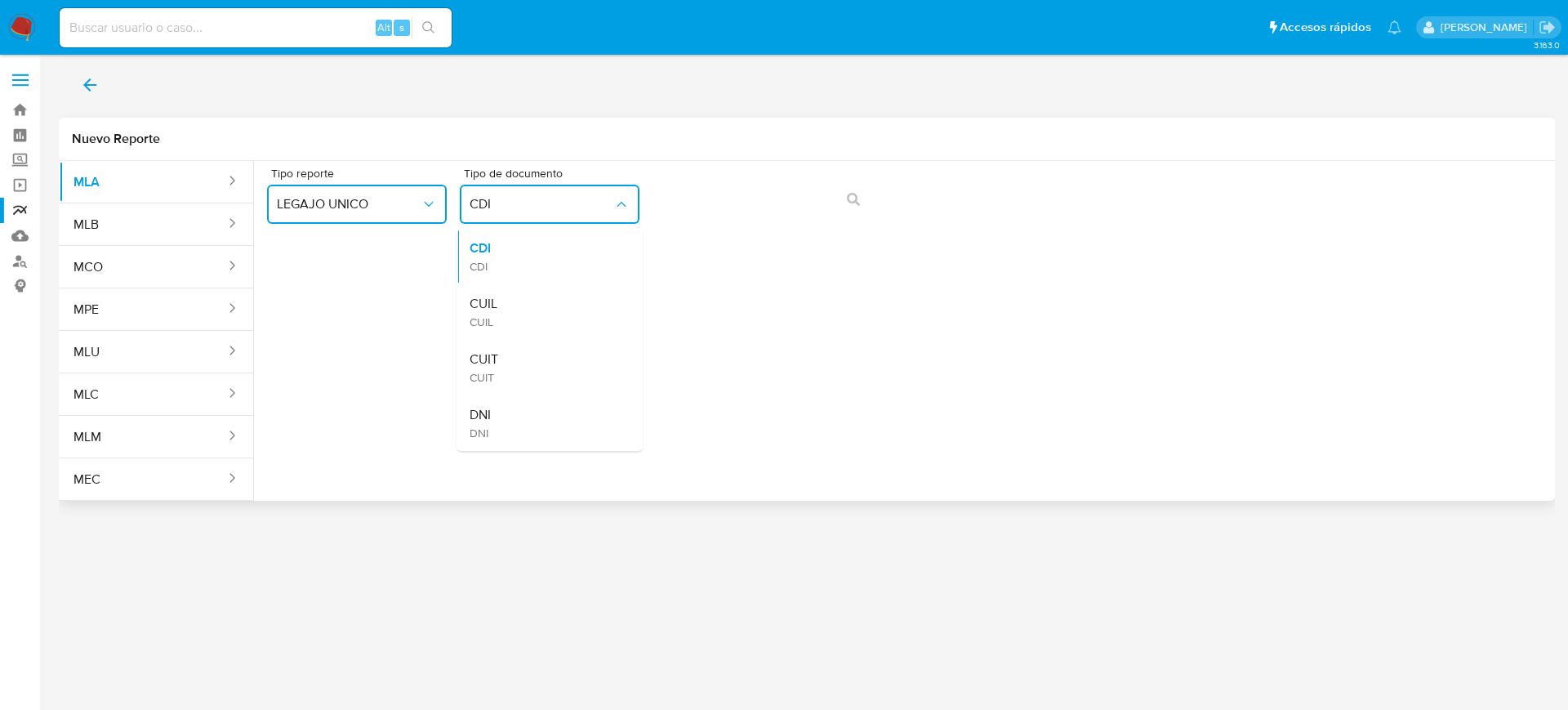
drag, startPoint x: 572, startPoint y: 298, endPoint x: 587, endPoint y: 285, distance: 19.8
click at [578, 298] on div "CUIL CUIL" at bounding box center [544, 312] width 150 height 56
drag, startPoint x: 871, startPoint y: 184, endPoint x: 855, endPoint y: 194, distance: 18.9
click at [856, 193] on button "action-search" at bounding box center [854, 200] width 56 height 40
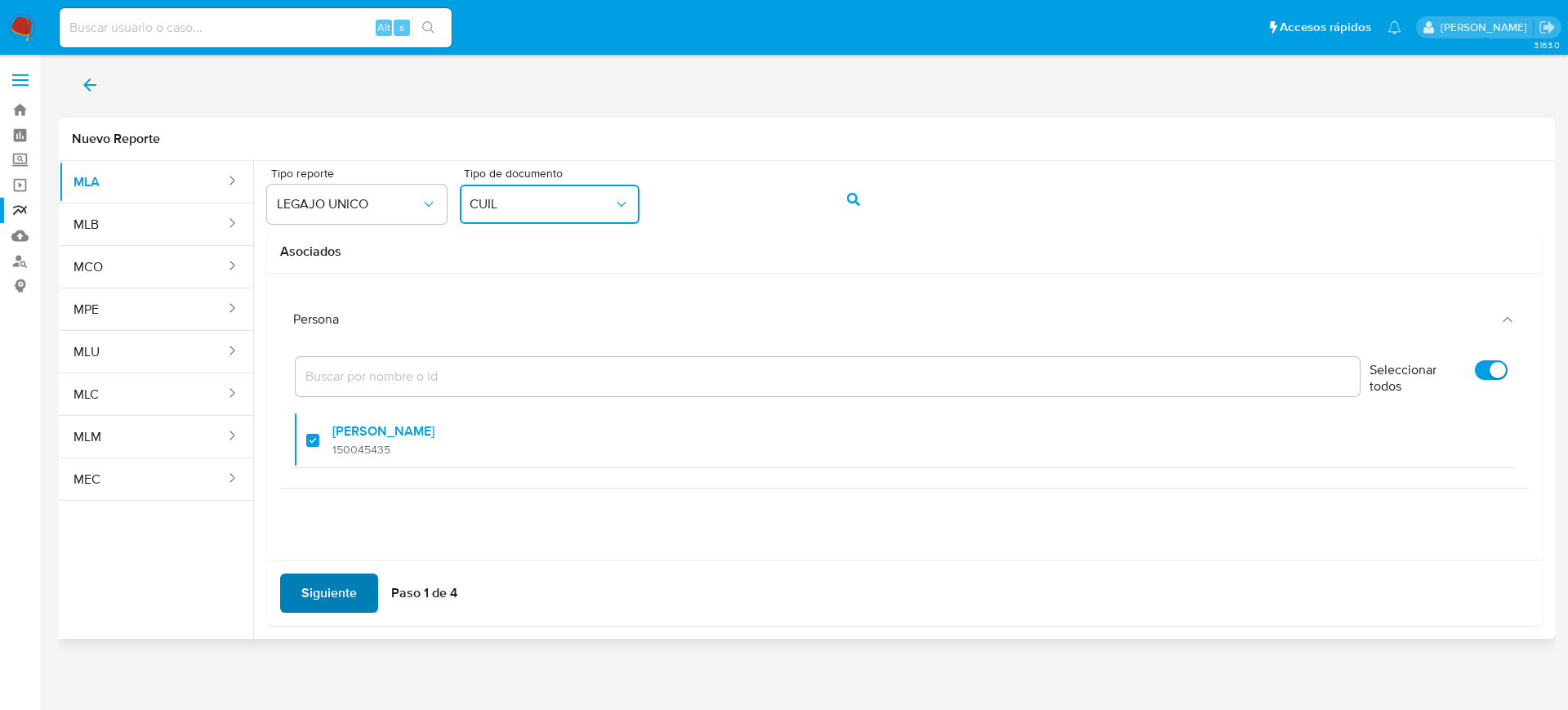
click at [365, 594] on button "Siguiente" at bounding box center [328, 593] width 98 height 40
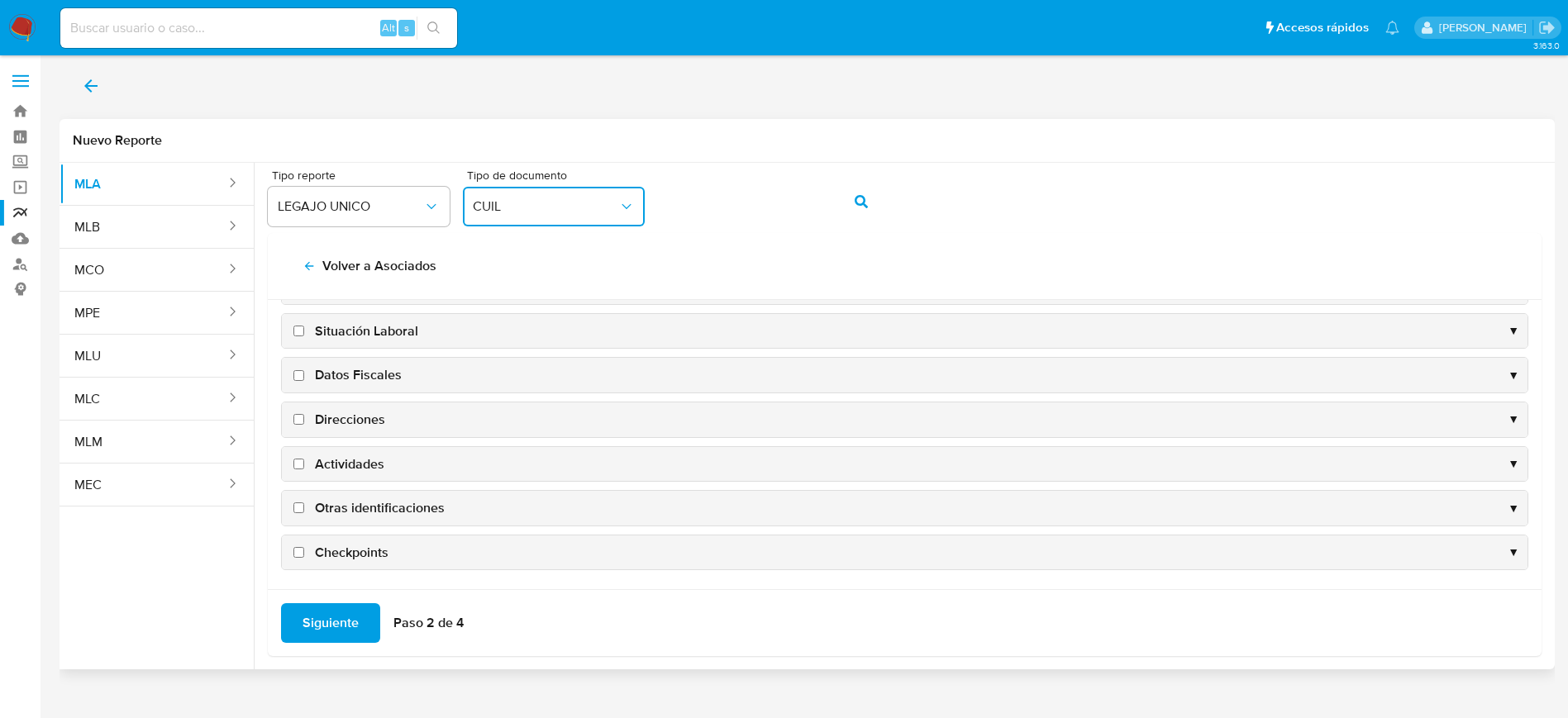
scroll to position [160, 0]
click at [340, 369] on span "Datos Fiscales" at bounding box center [358, 372] width 87 height 18
click at [304, 369] on input "Datos Fiscales" at bounding box center [299, 373] width 11 height 11
checkbox input "true"
click at [341, 415] on span "Direcciones" at bounding box center [350, 417] width 70 height 18
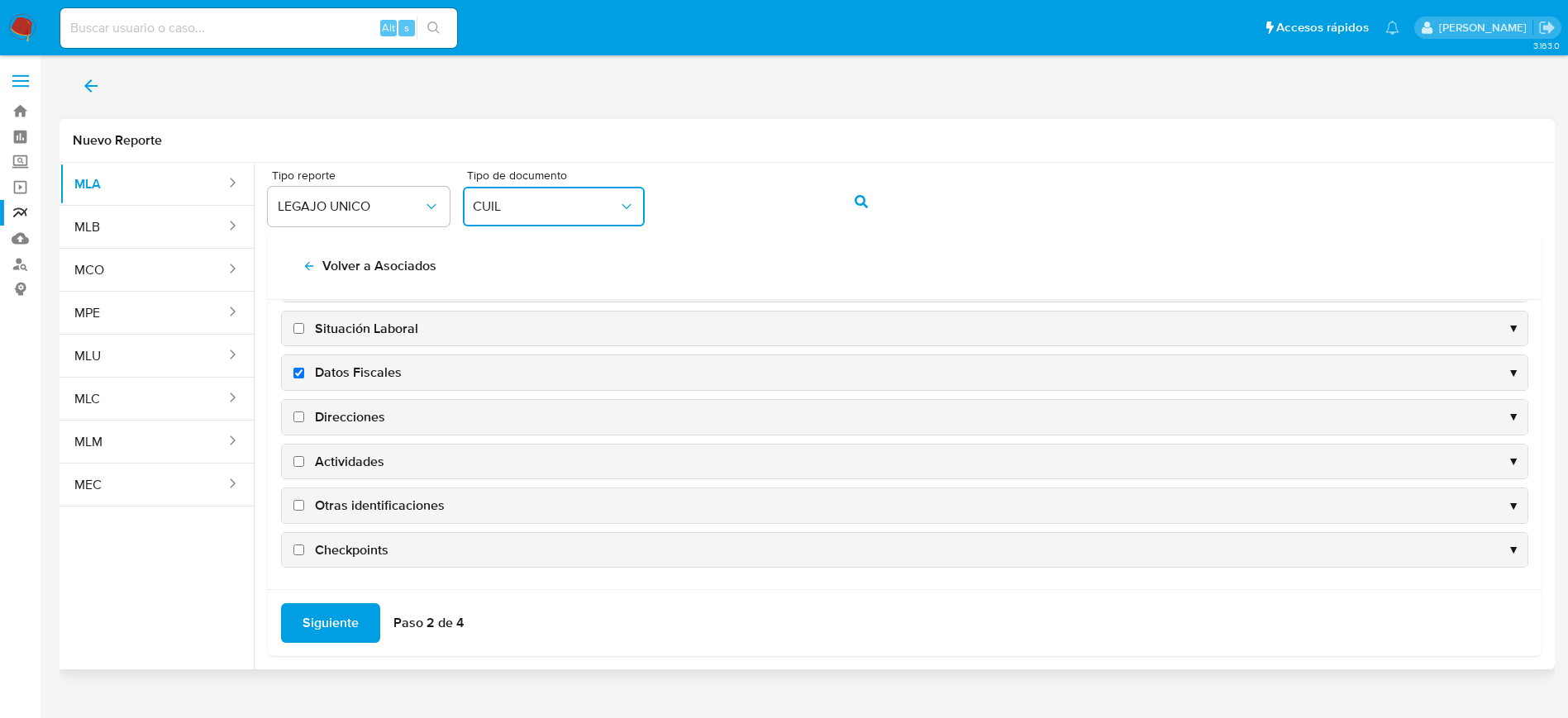
click at [304, 415] on input "Direcciones" at bounding box center [299, 417] width 11 height 11
checkbox input "true"
click at [344, 457] on span "Actividades" at bounding box center [350, 461] width 69 height 18
click at [304, 457] on input "Actividades" at bounding box center [299, 461] width 11 height 11
checkbox input "true"
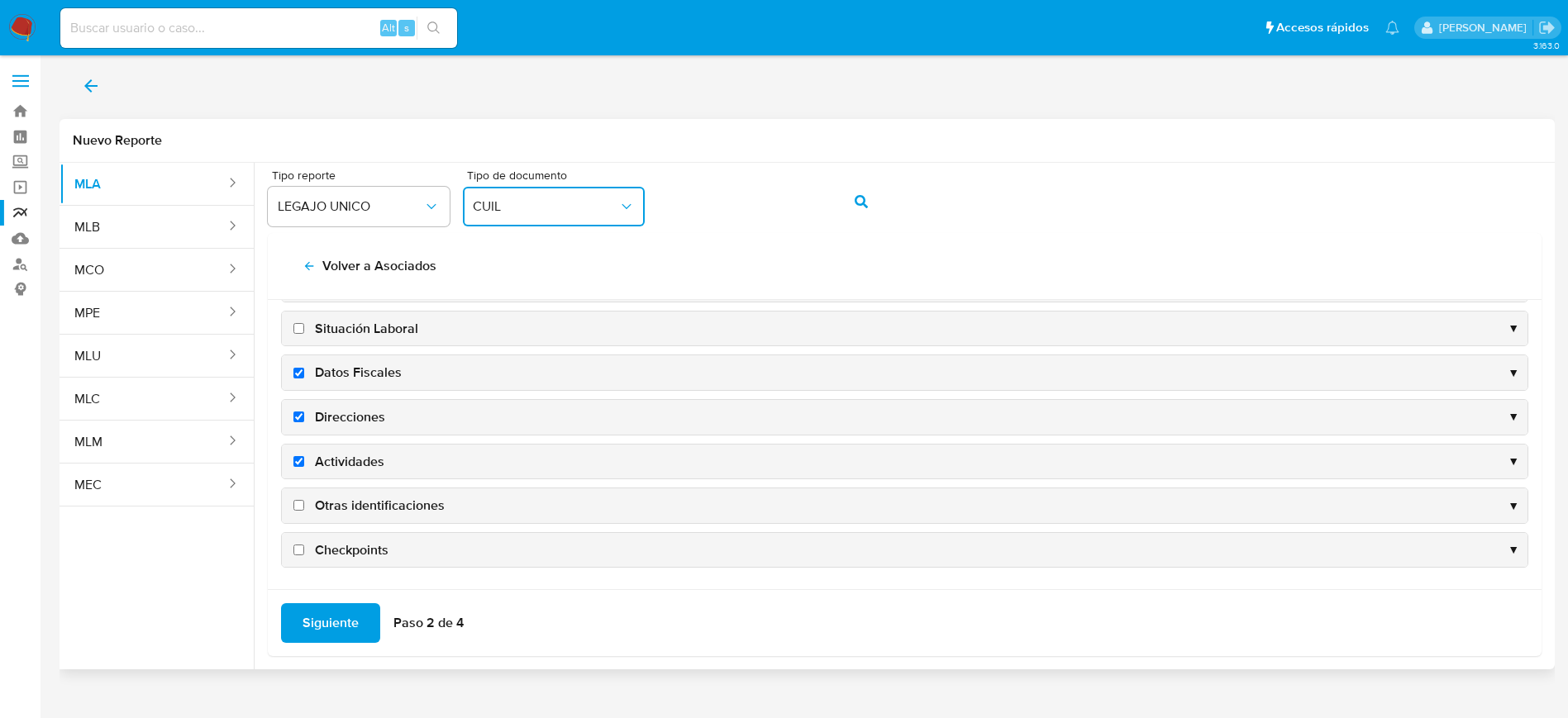
click at [345, 506] on span "Otras identificaciones" at bounding box center [380, 506] width 130 height 18
click at [304, 506] on input "Otras identificaciones" at bounding box center [299, 505] width 11 height 11
checkbox input "true"
click at [327, 615] on span "Siguiente" at bounding box center [331, 623] width 56 height 36
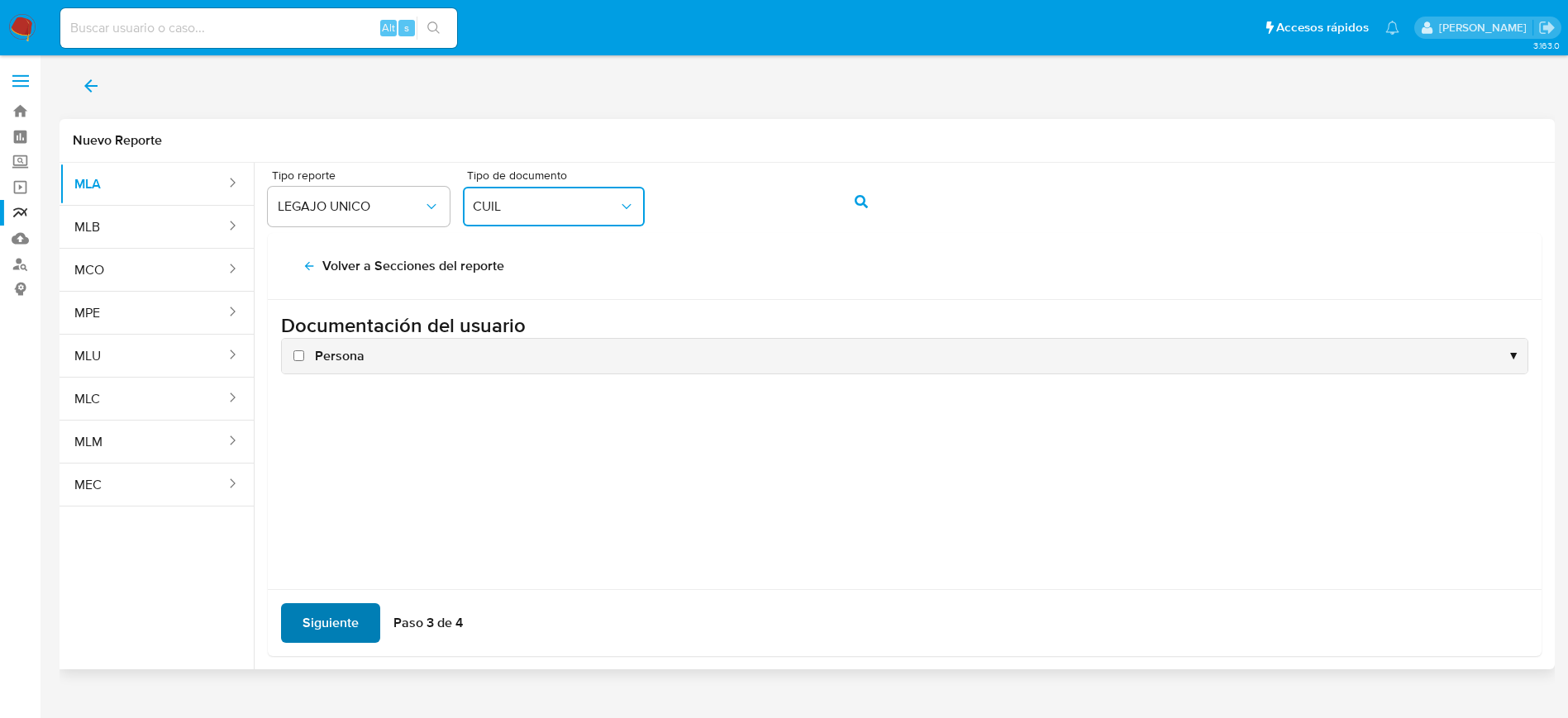
scroll to position [0, 0]
click at [332, 351] on span "Persona" at bounding box center [340, 356] width 49 height 18
click at [304, 351] on input "Persona" at bounding box center [299, 356] width 11 height 11
checkbox input "true"
click at [302, 615] on span "Siguiente" at bounding box center [331, 623] width 56 height 36
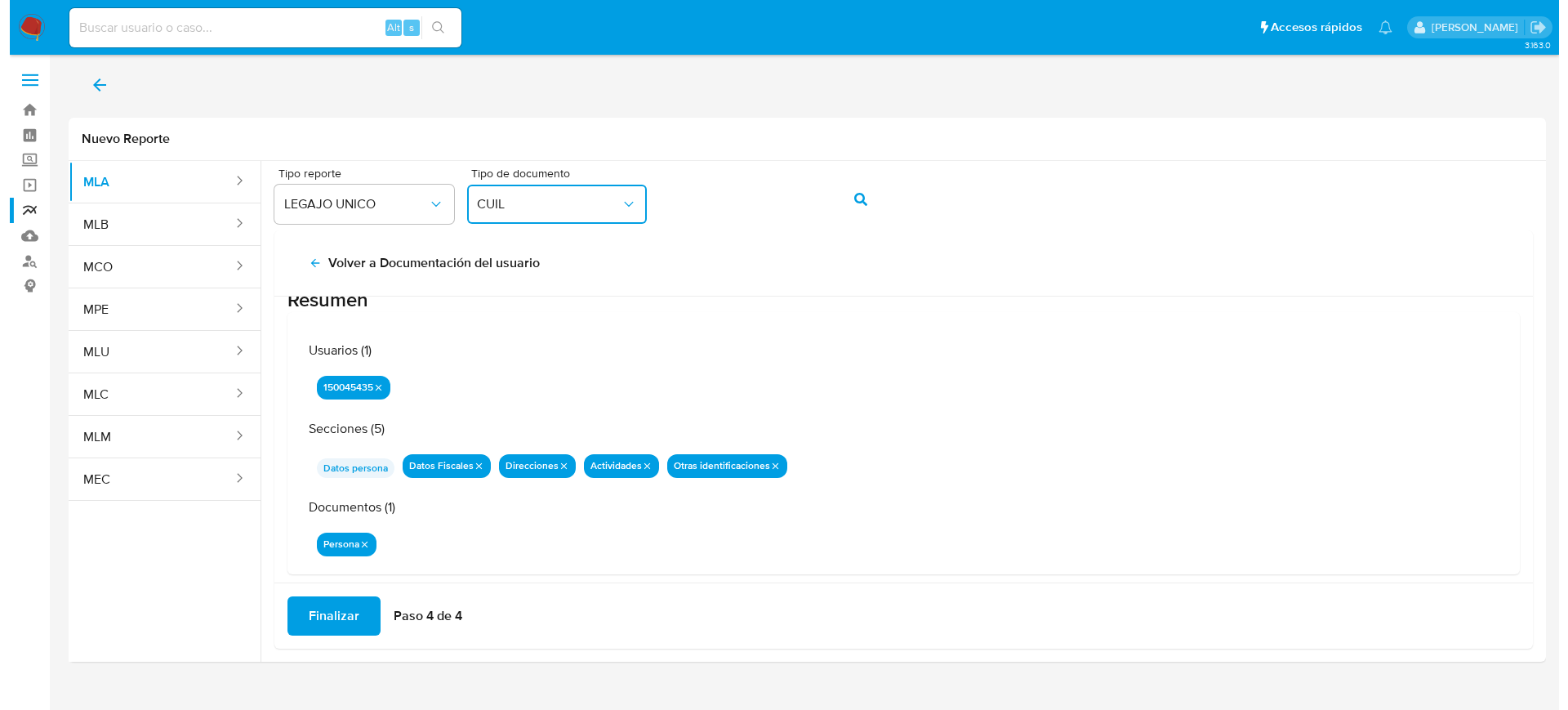
scroll to position [53, 0]
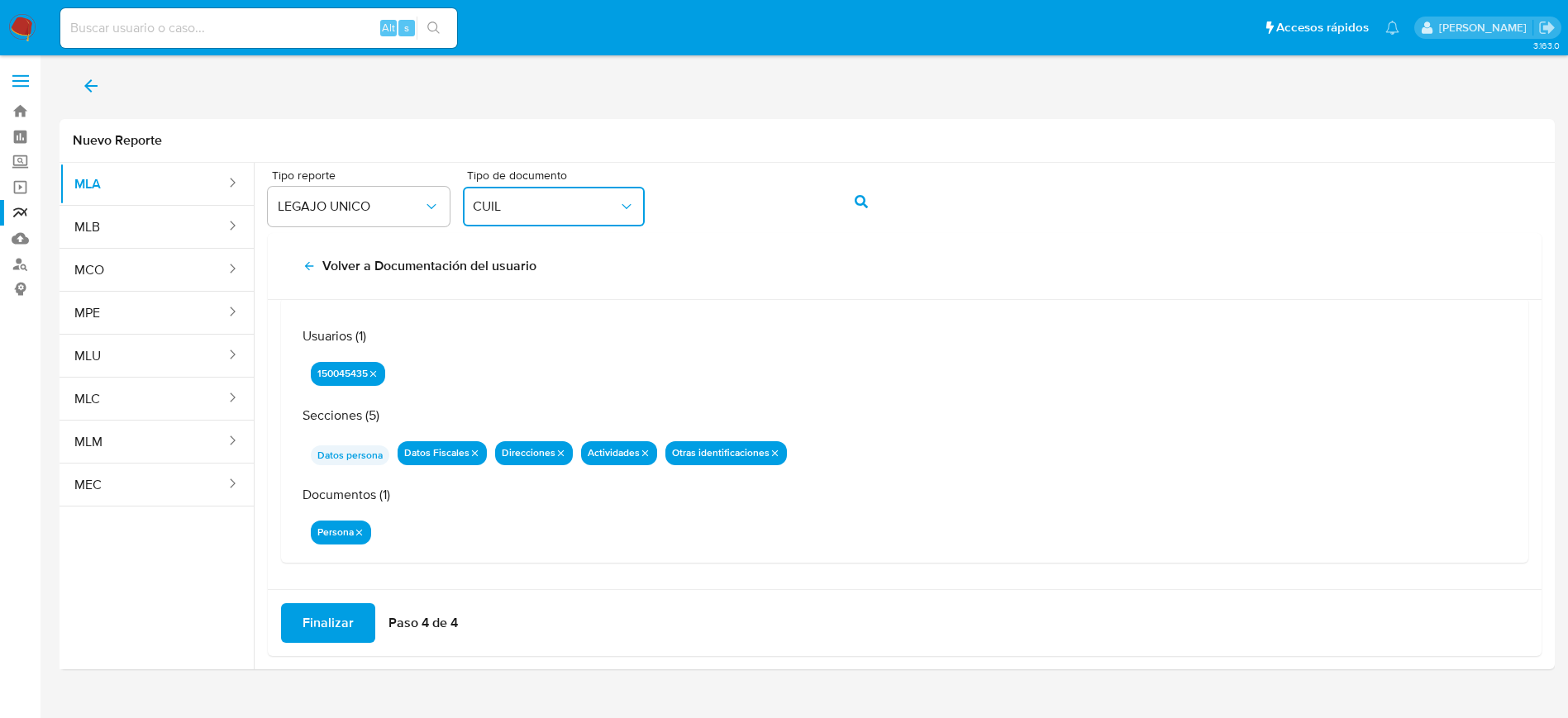
click at [335, 629] on span "Finalizar" at bounding box center [328, 623] width 51 height 36
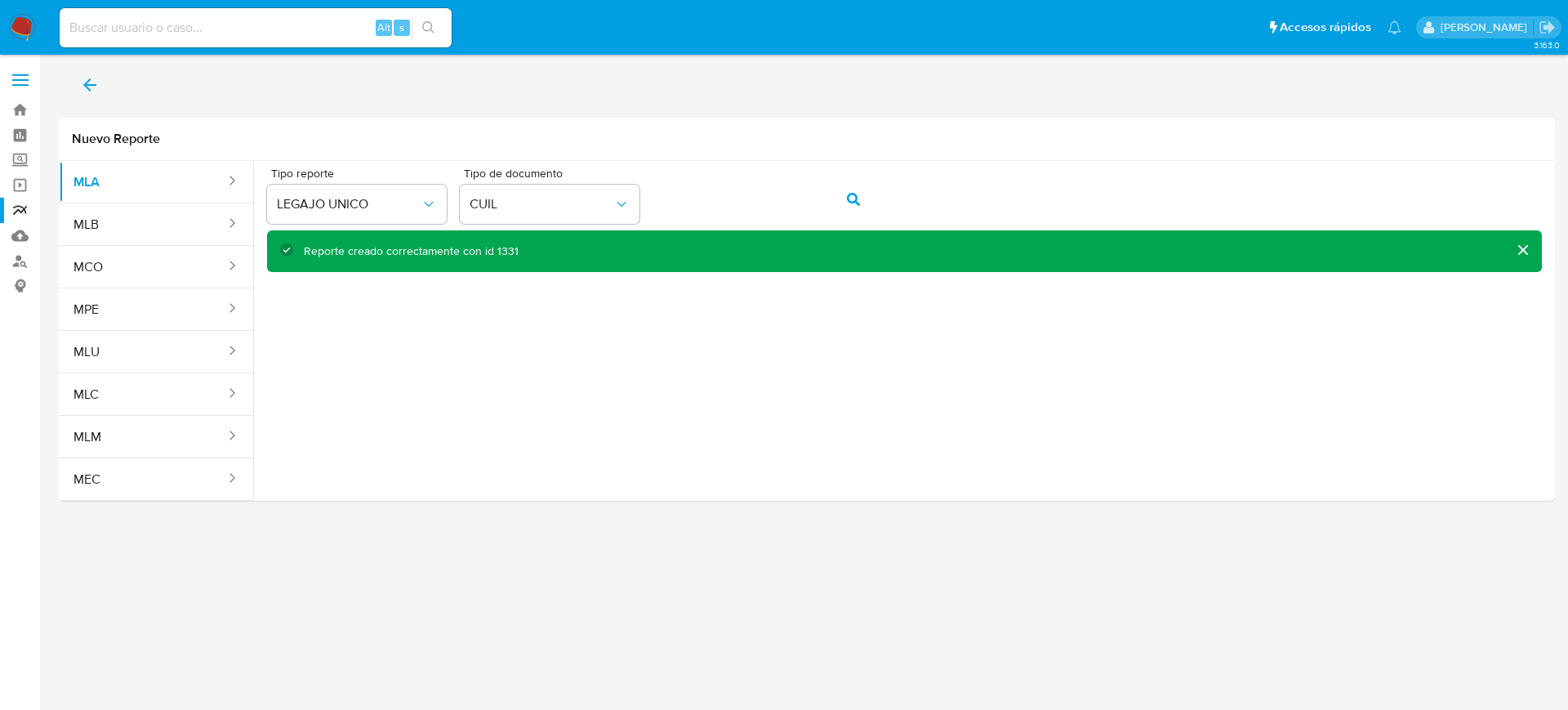
click at [93, 71] on span "back" at bounding box center [90, 85] width 20 height 36
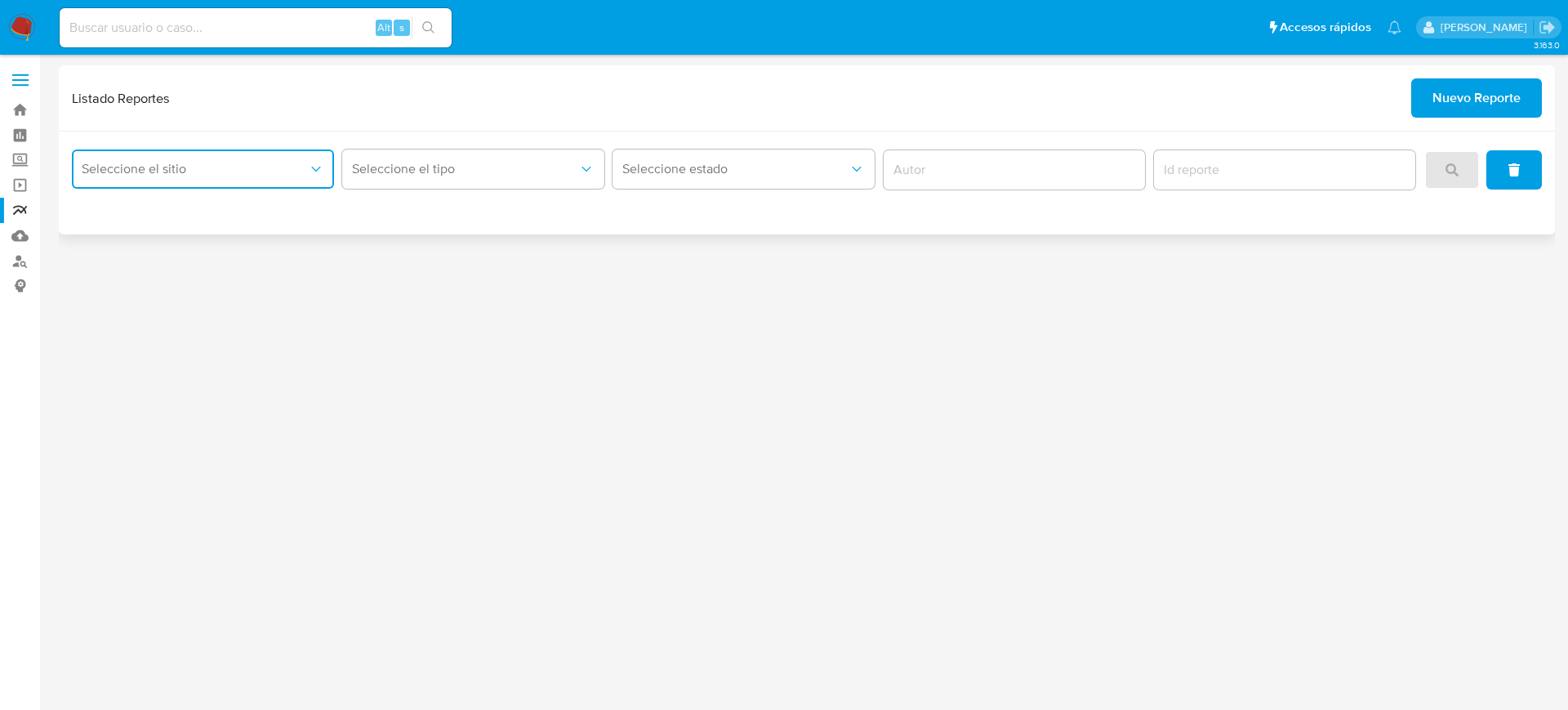
click at [105, 173] on span "Seleccione el sitio" at bounding box center [194, 169] width 226 height 16
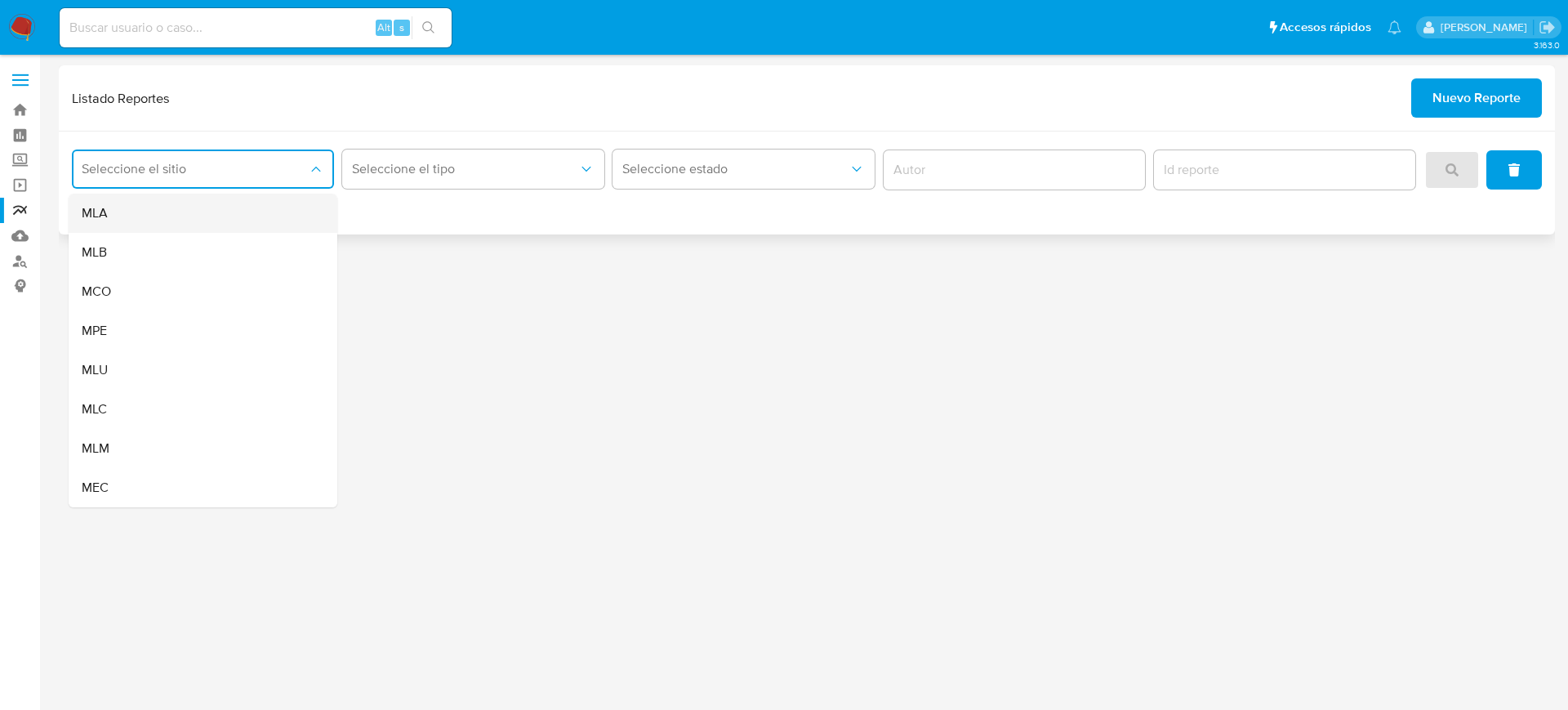
click at [141, 211] on div "MLA" at bounding box center [198, 213] width 233 height 40
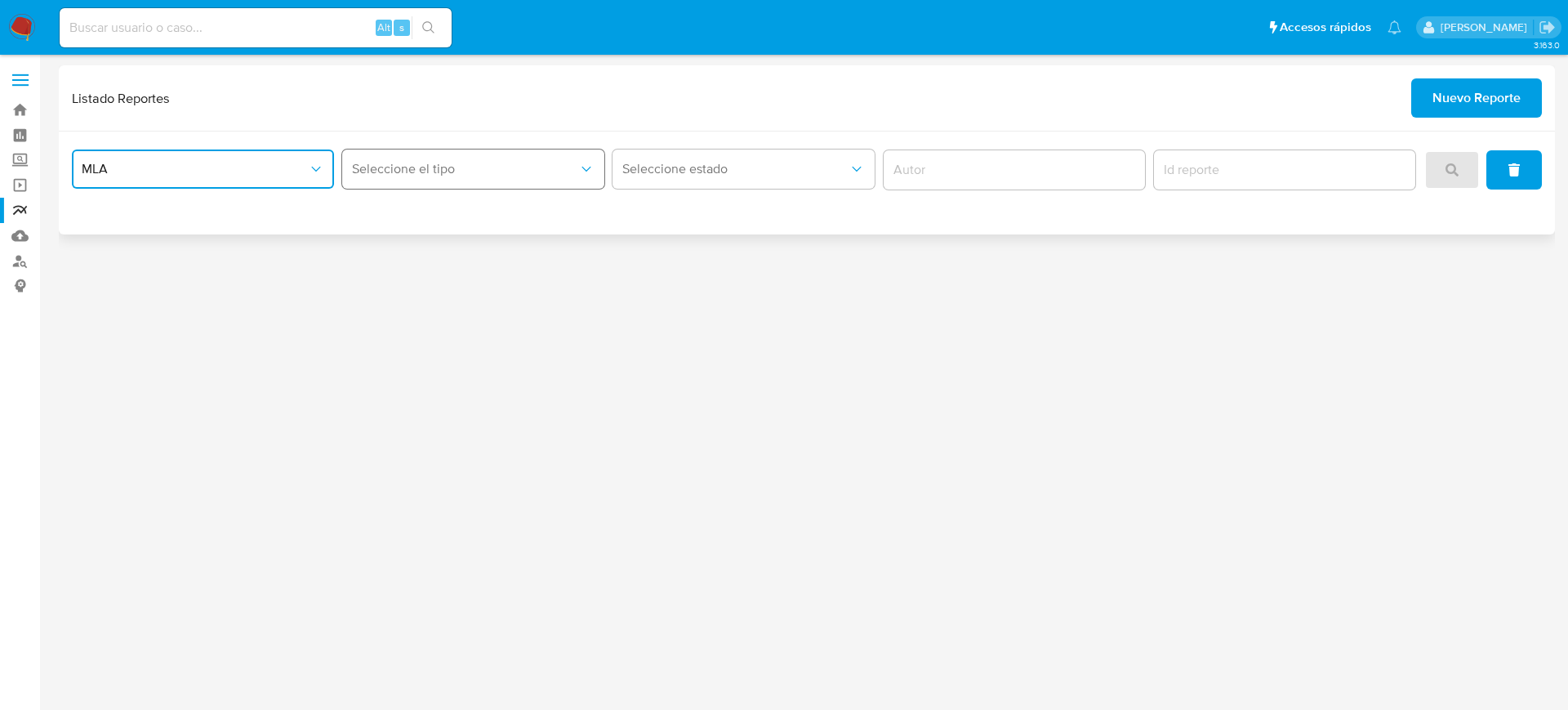
click at [384, 173] on span "Seleccione el tipo" at bounding box center [464, 169] width 226 height 16
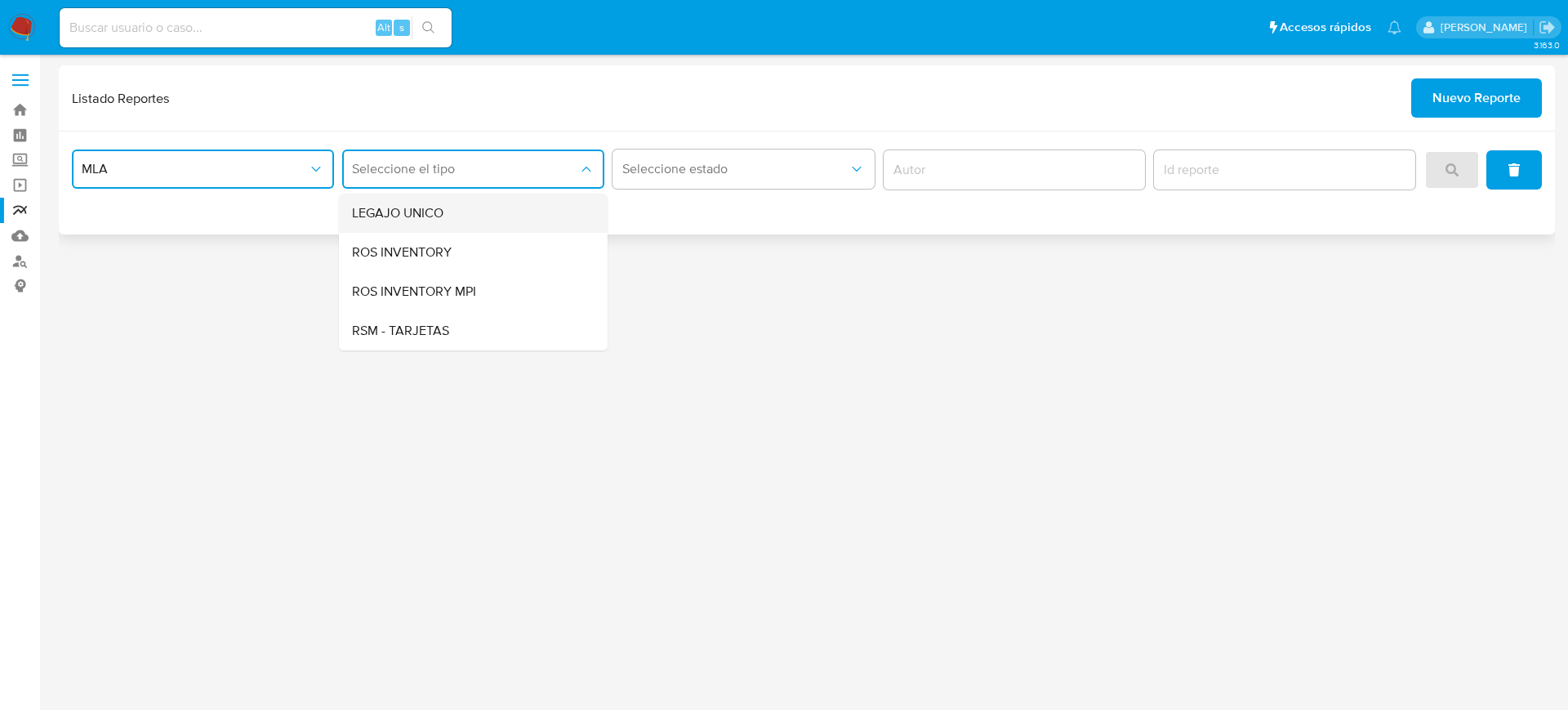
click at [393, 217] on span "LEGAJO UNICO" at bounding box center [398, 213] width 92 height 16
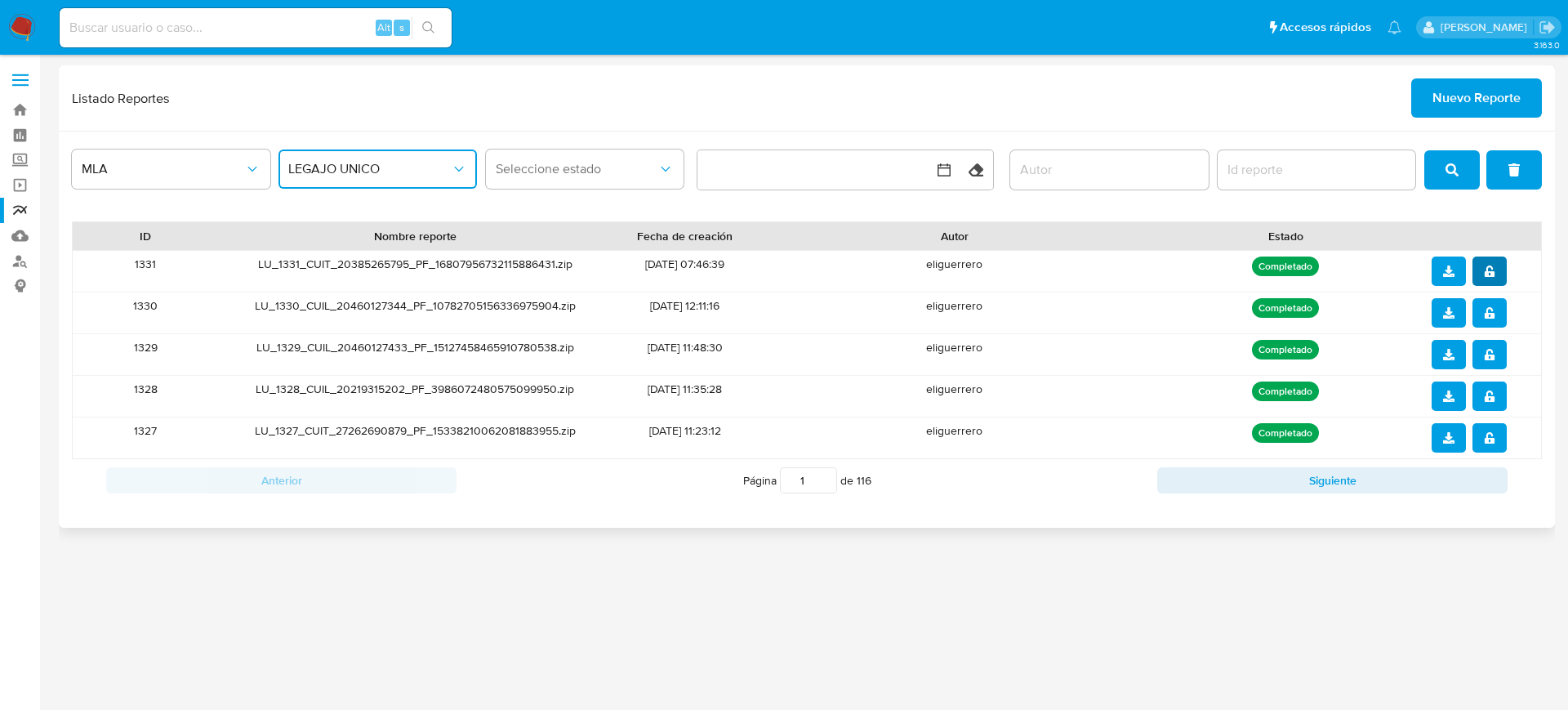
click at [1500, 285] on button "notify_security" at bounding box center [1490, 271] width 34 height 30
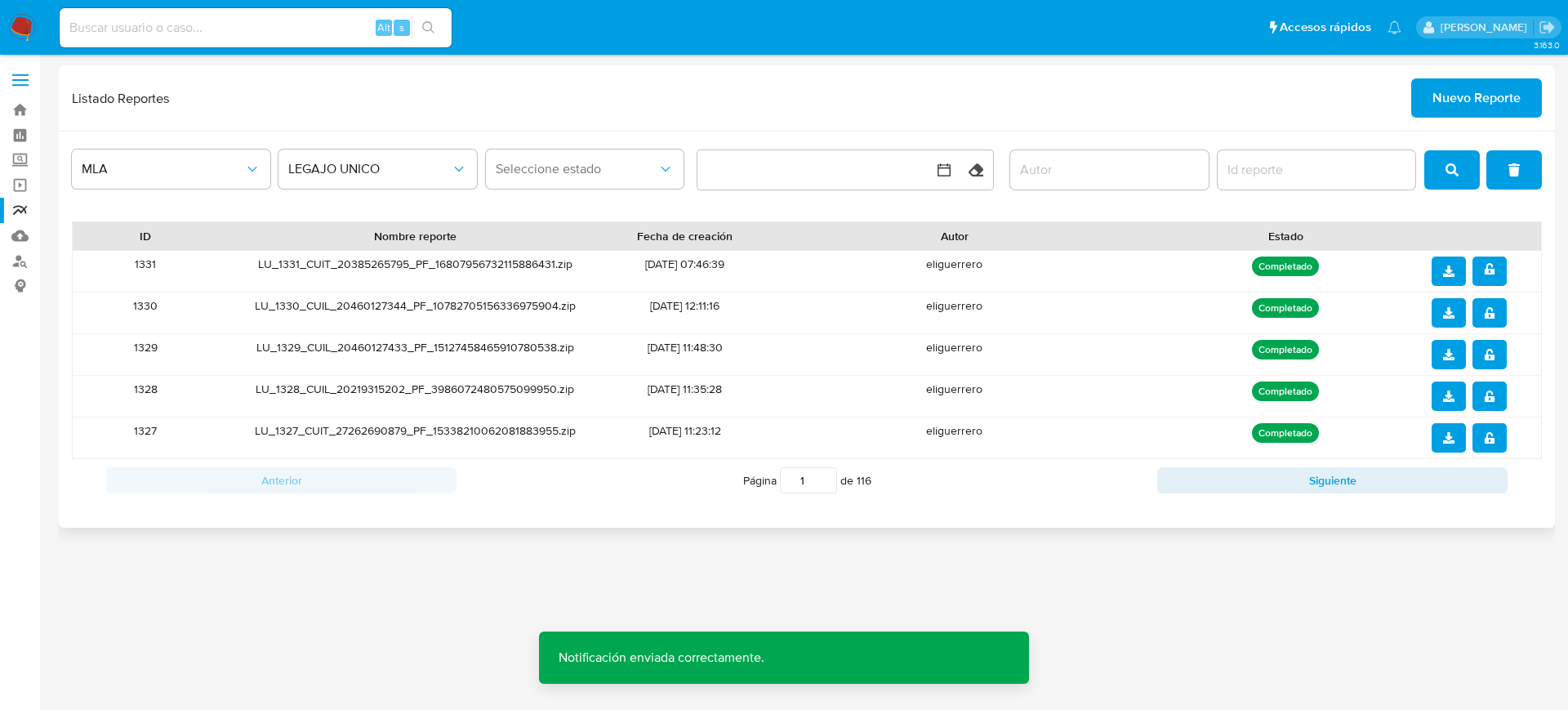
click at [1447, 278] on span "download" at bounding box center [1448, 271] width 12 height 26
